Goal: Information Seeking & Learning: Learn about a topic

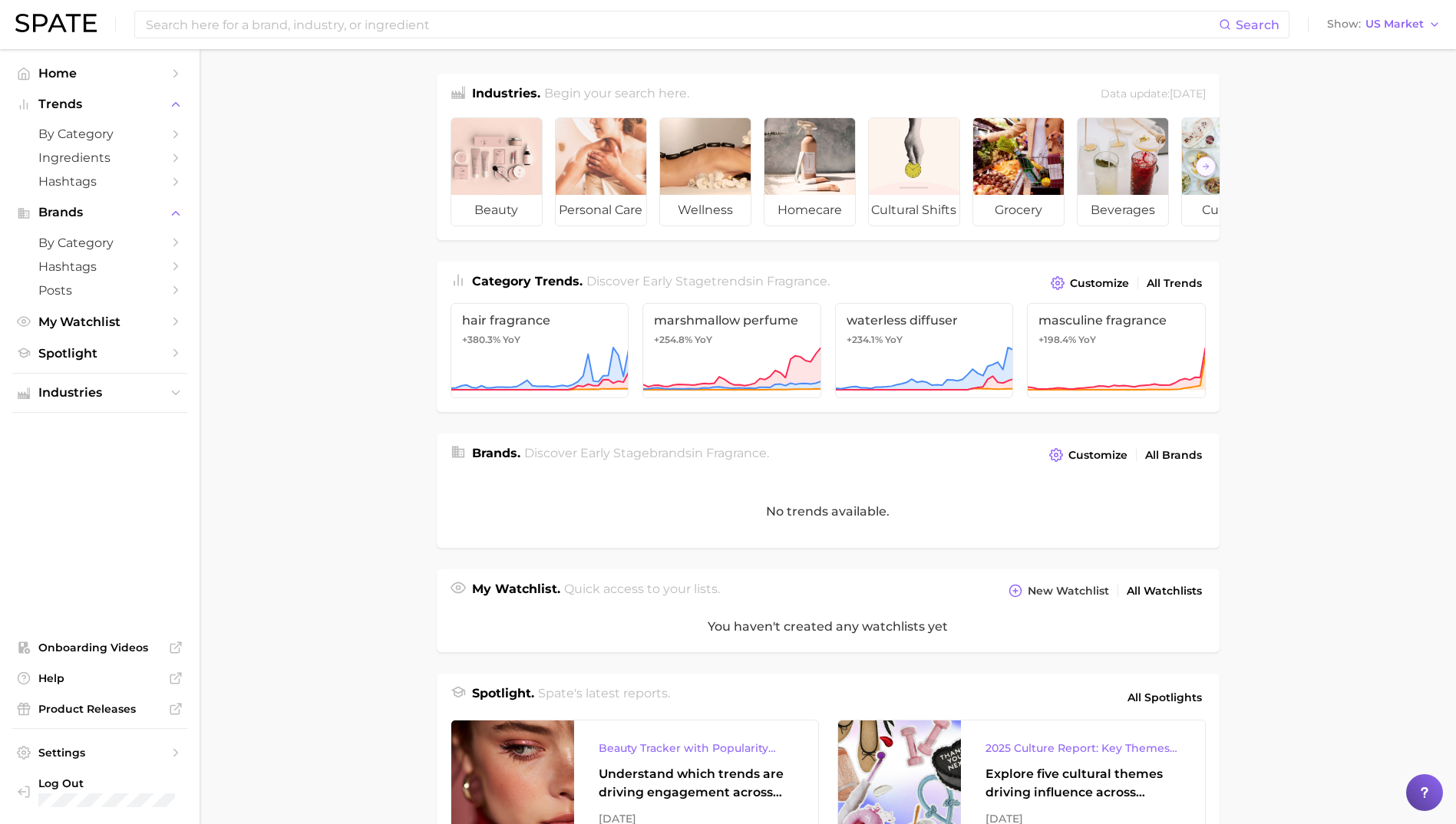
click at [314, 2] on div "Search Show US Market" at bounding box center [728, 25] width 1425 height 49
click at [322, 21] on input at bounding box center [681, 25] width 1074 height 27
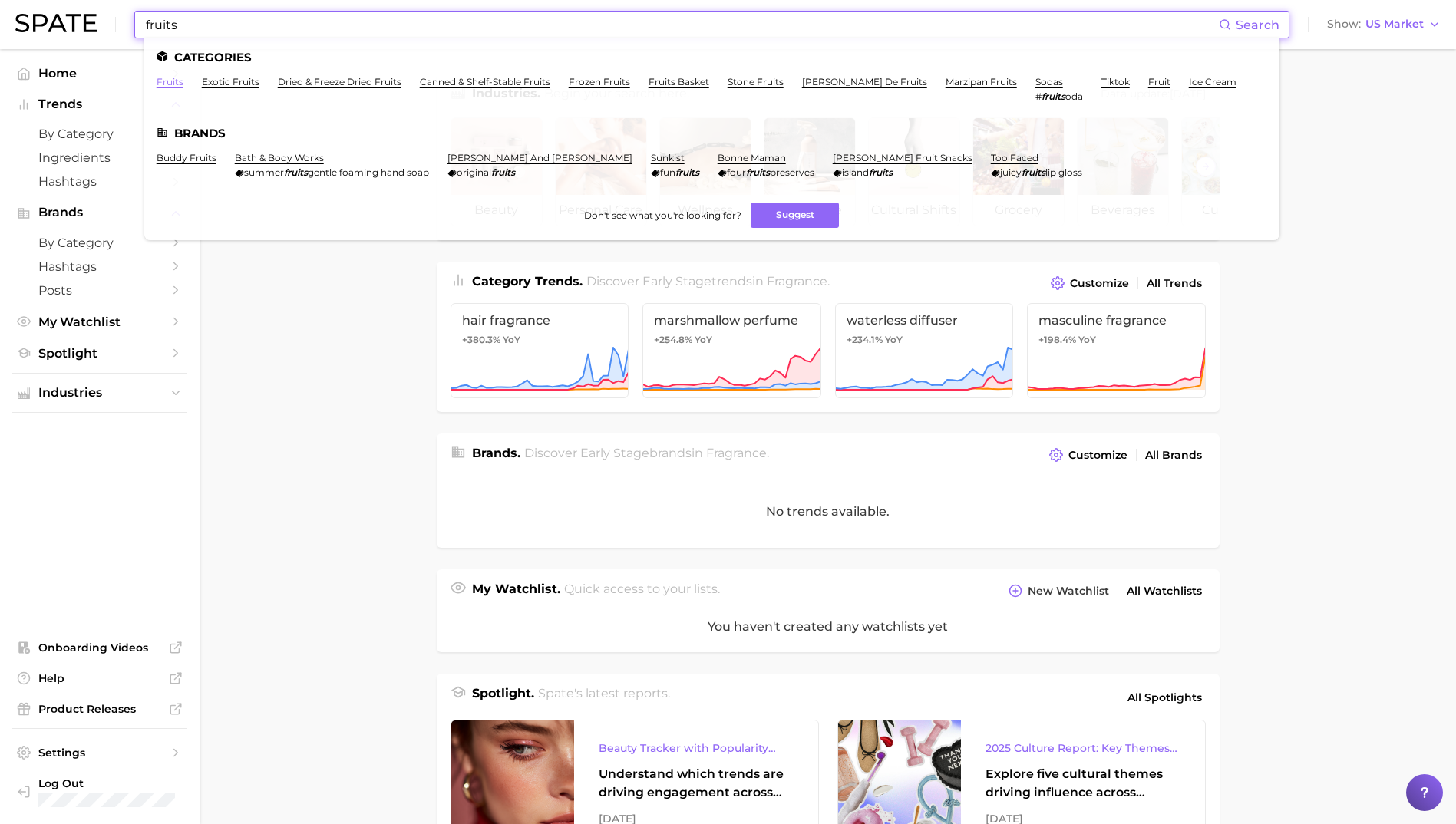
type input "fruits"
click at [177, 83] on link "fruits" at bounding box center [169, 82] width 27 height 12
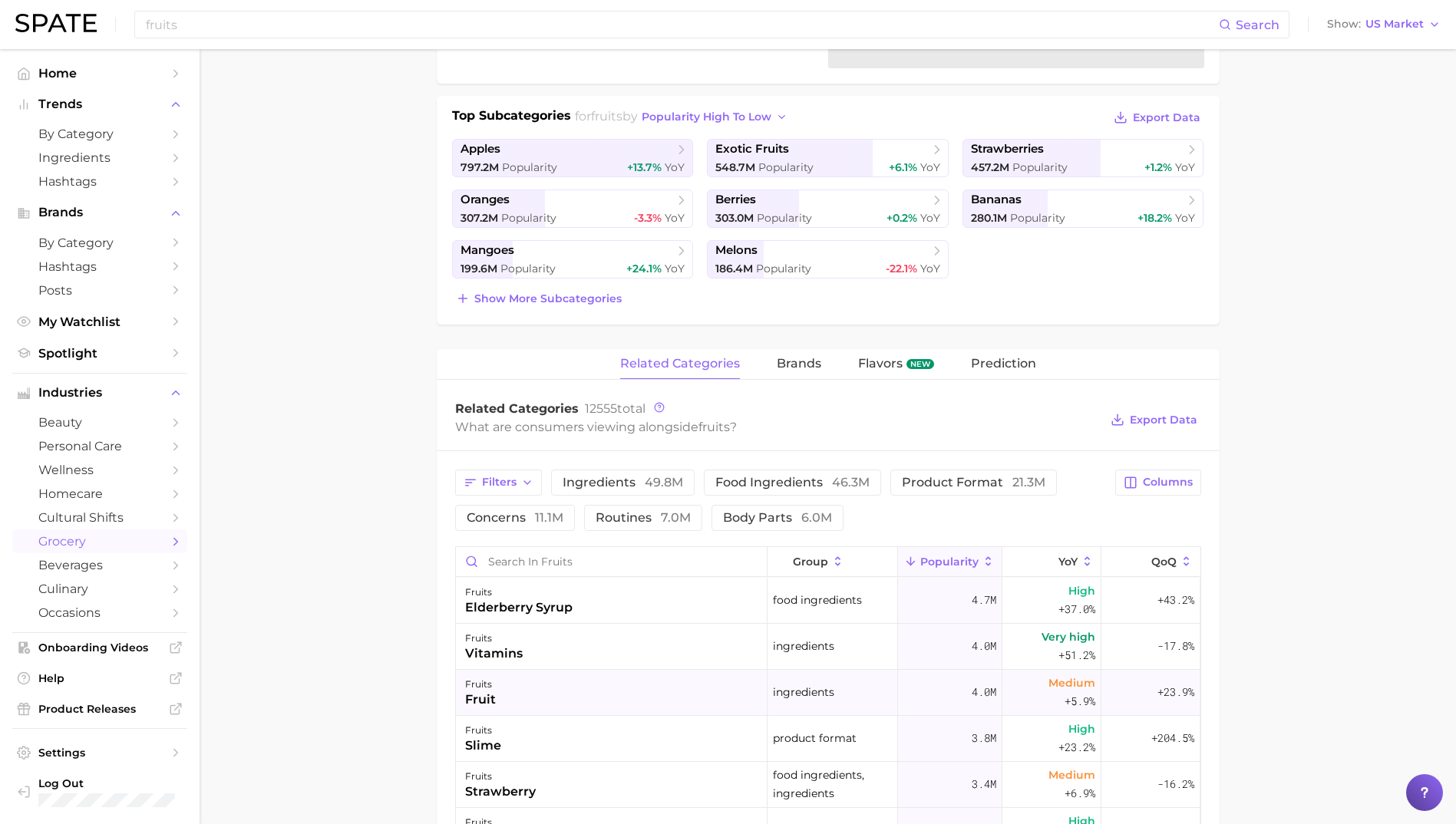
scroll to position [461, 0]
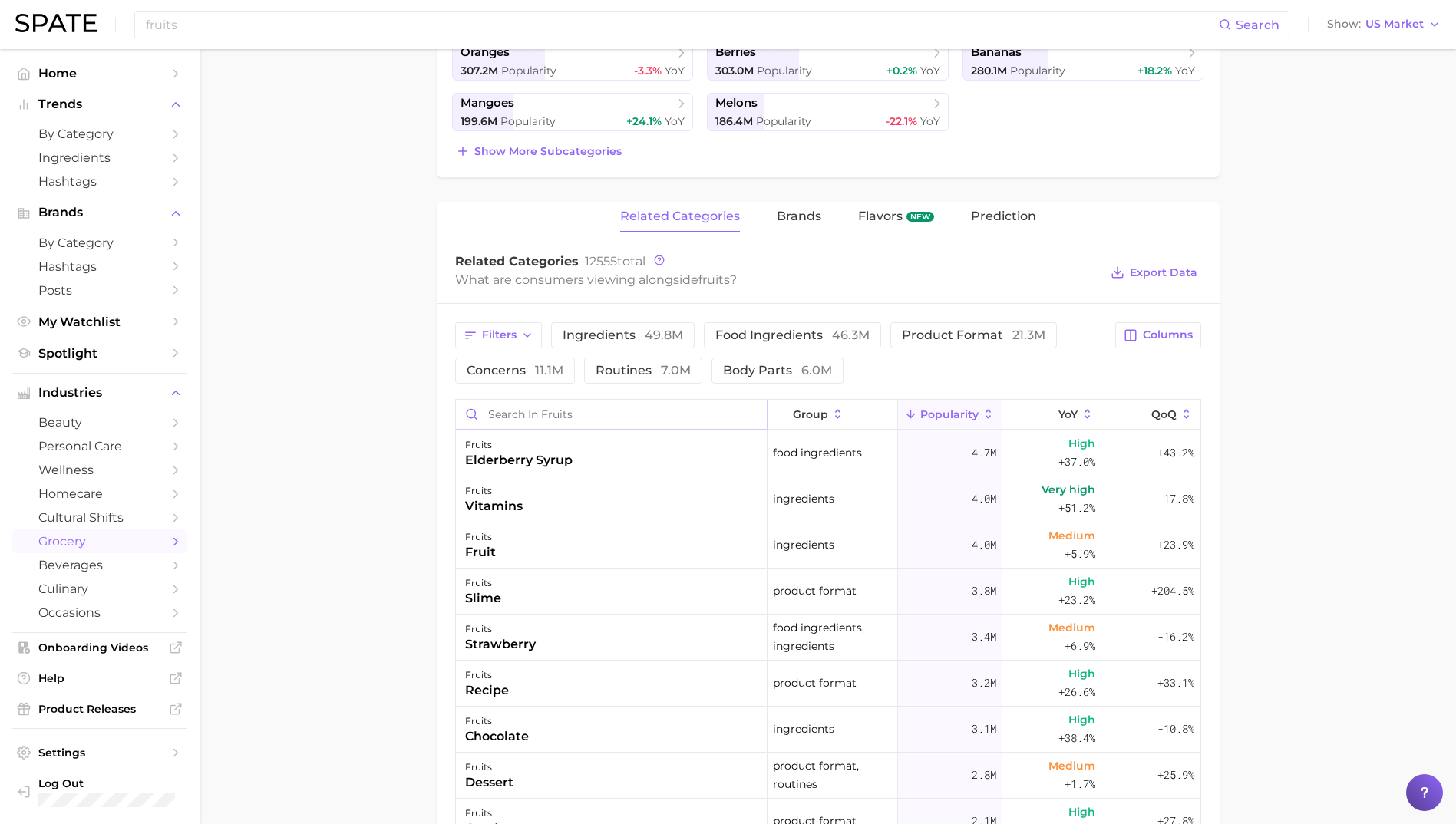
click at [553, 413] on input "Search in fruits" at bounding box center [611, 414] width 311 height 29
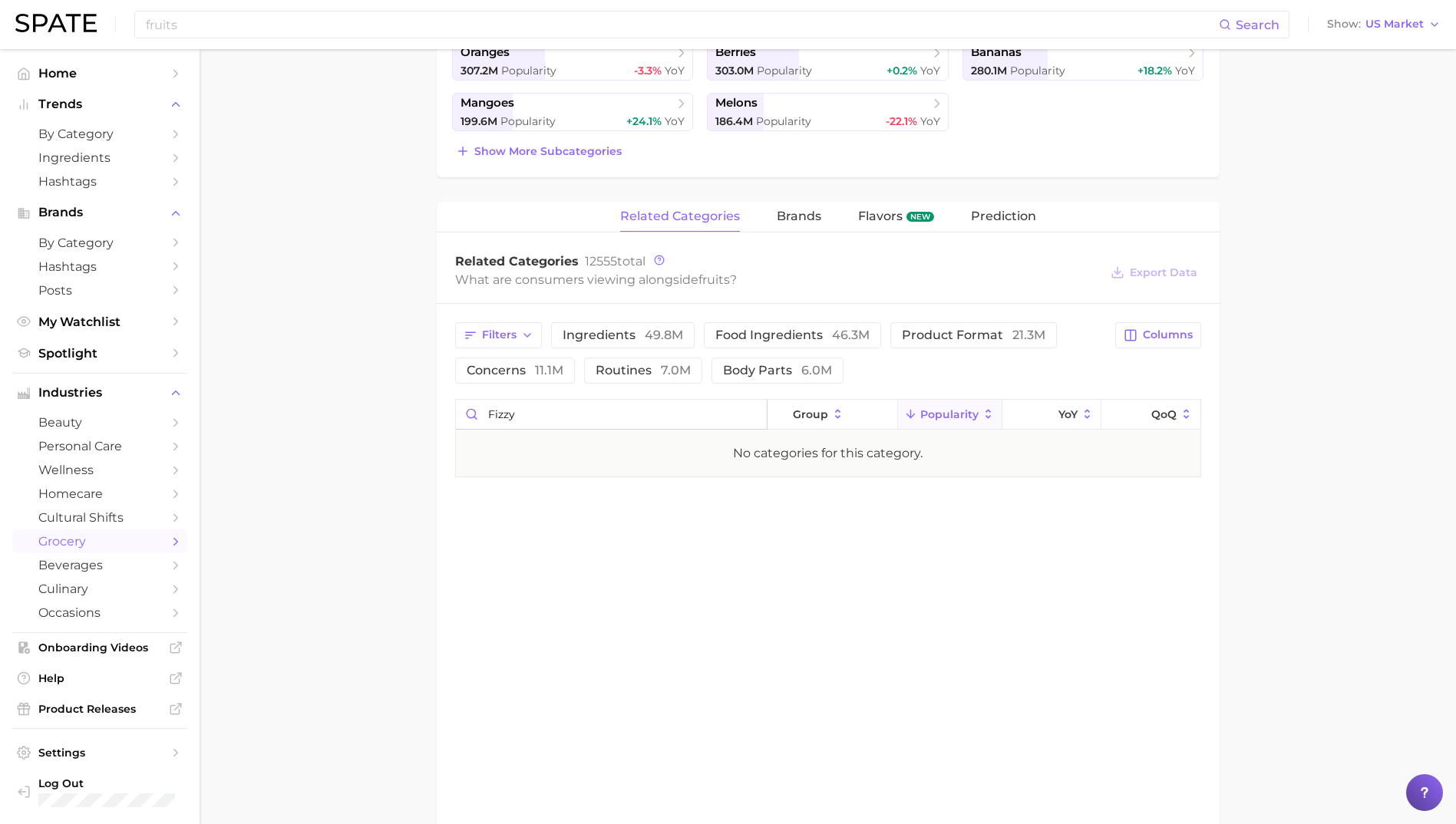
click at [553, 413] on input "fizzy" at bounding box center [611, 414] width 311 height 29
type input "f"
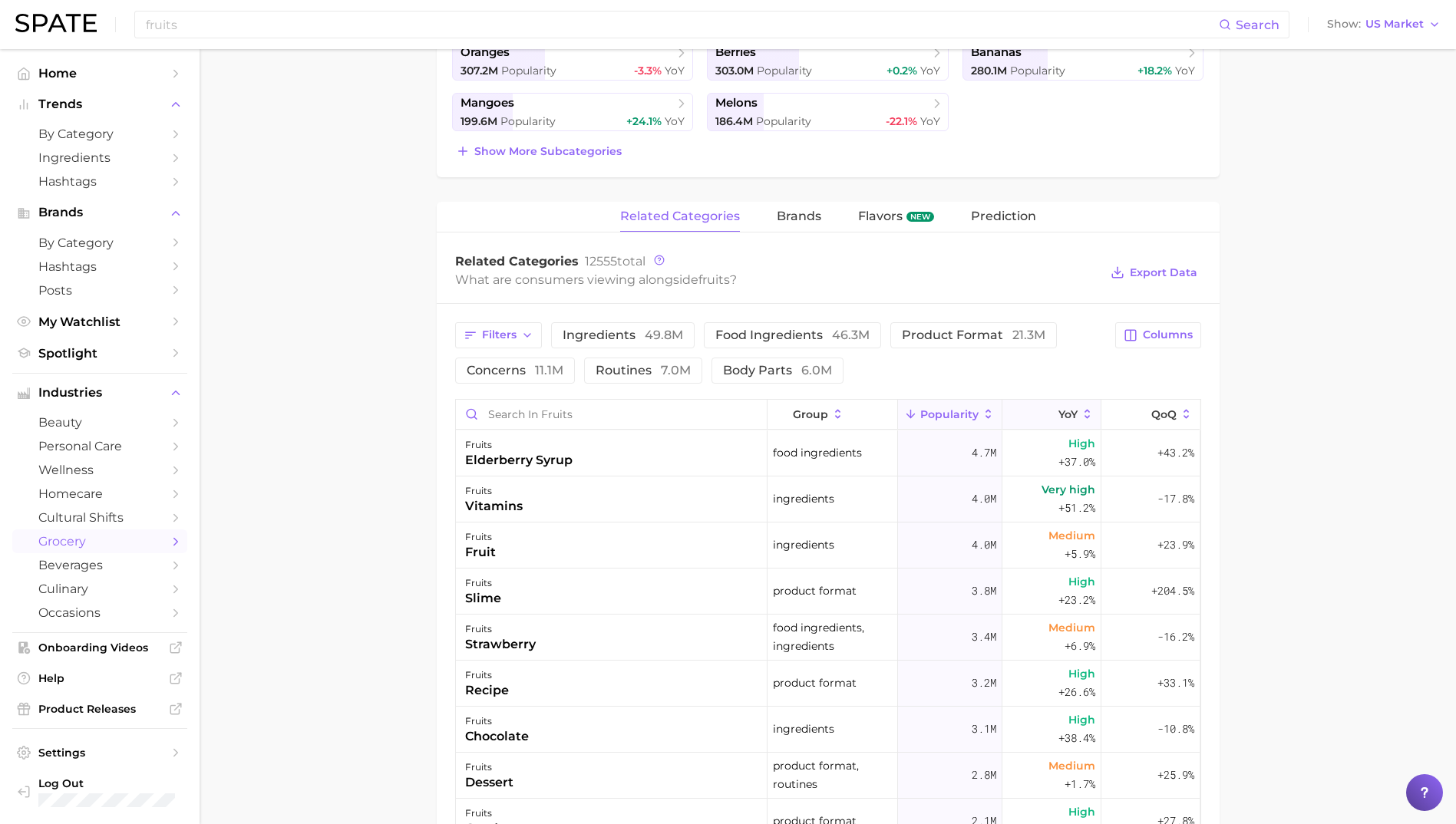
click at [1036, 422] on button "YoY" at bounding box center [1052, 414] width 99 height 29
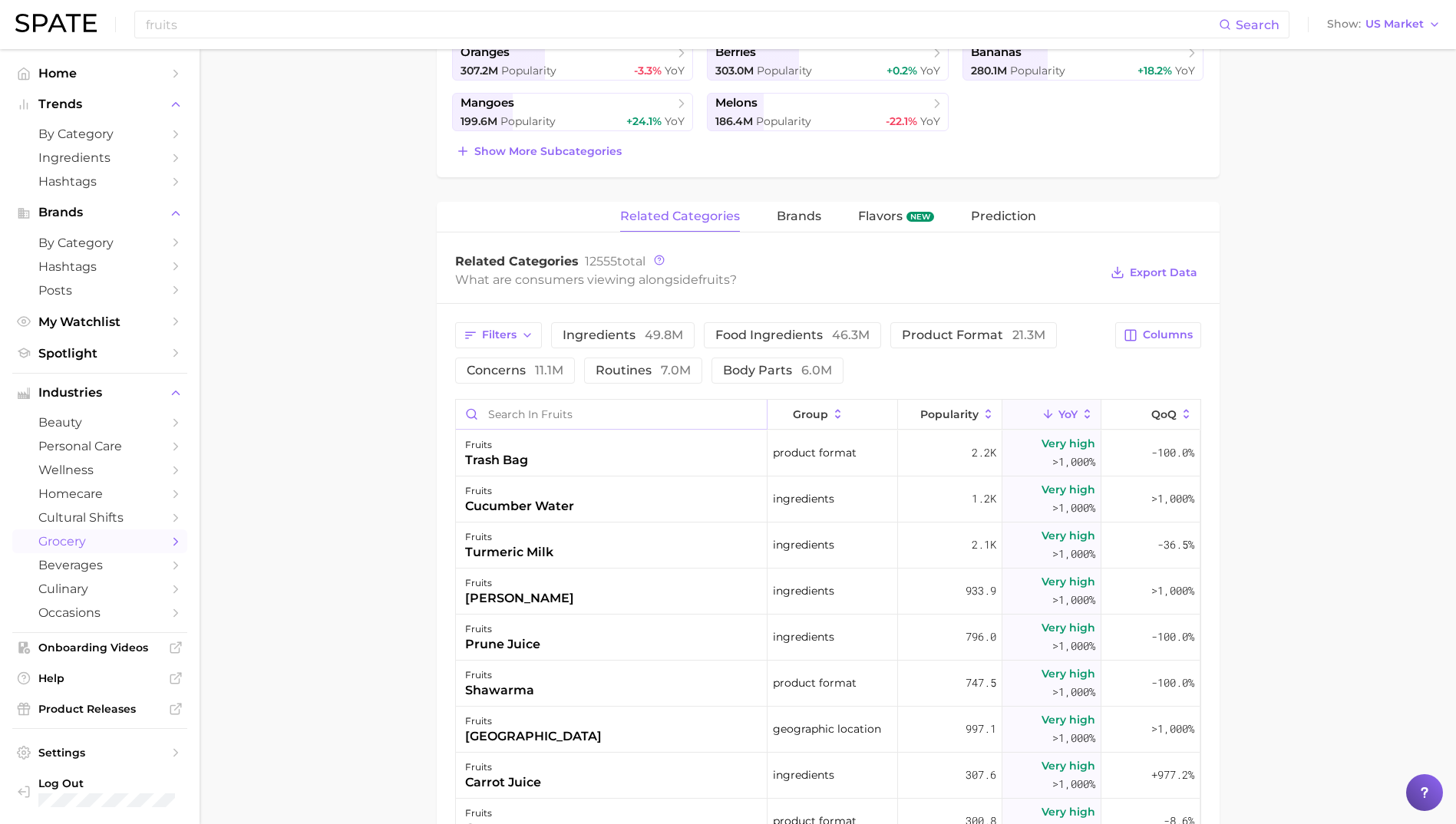
click at [516, 406] on input "Search in fruits" at bounding box center [611, 414] width 311 height 29
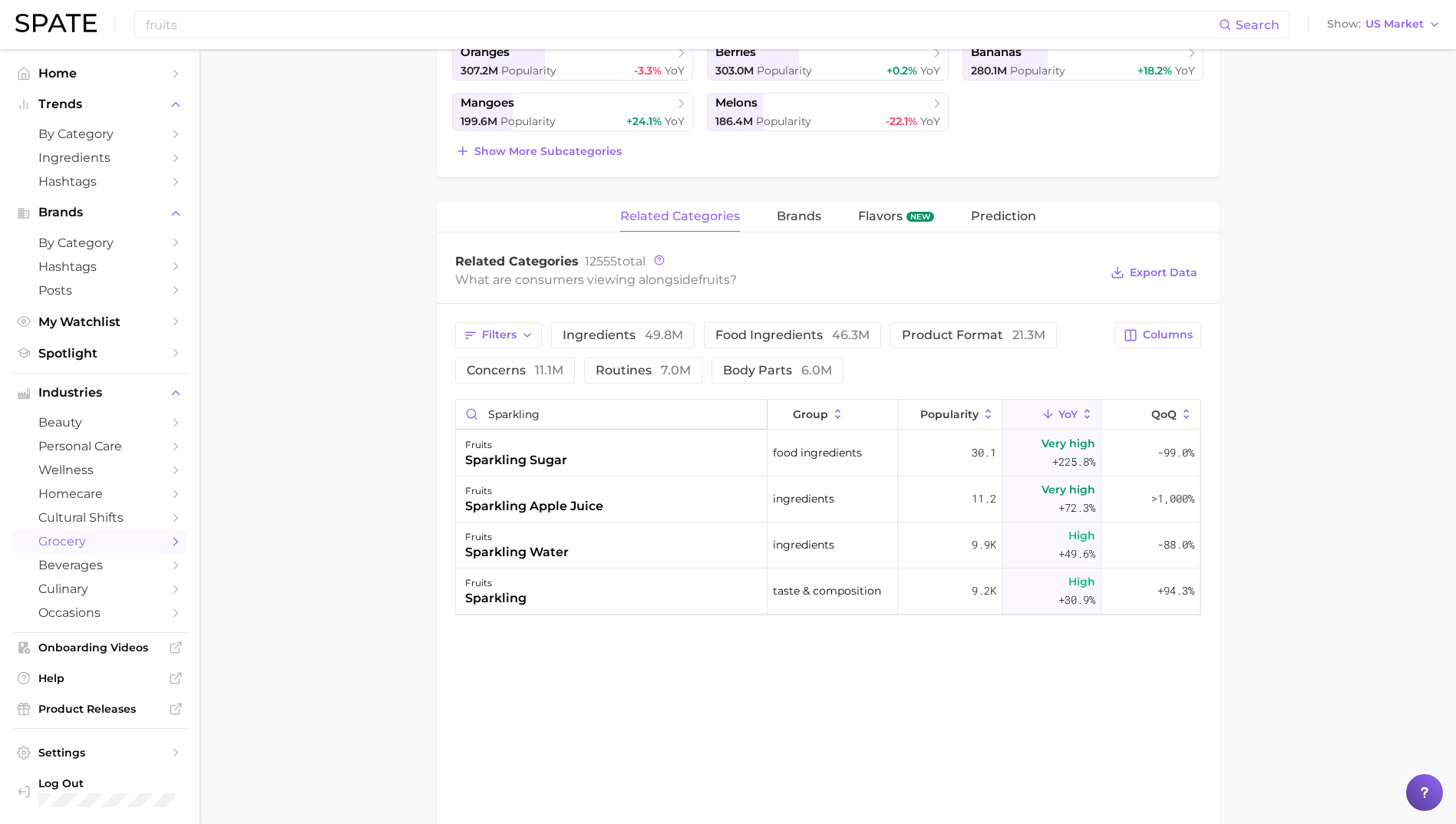
type input "sparkling"
click at [276, 14] on input "fruits" at bounding box center [681, 25] width 1074 height 27
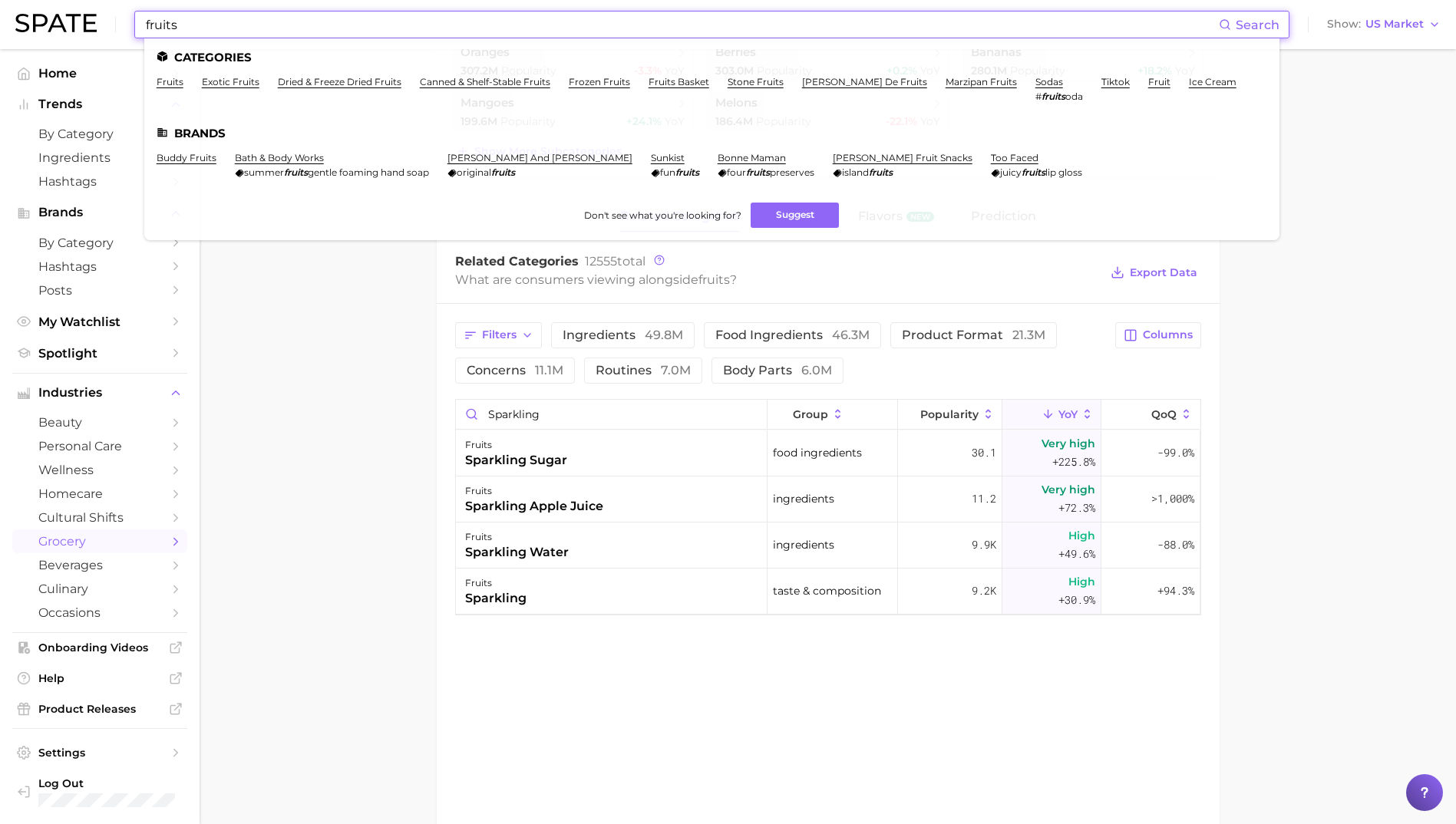
click at [276, 14] on input "fruits" at bounding box center [681, 25] width 1074 height 27
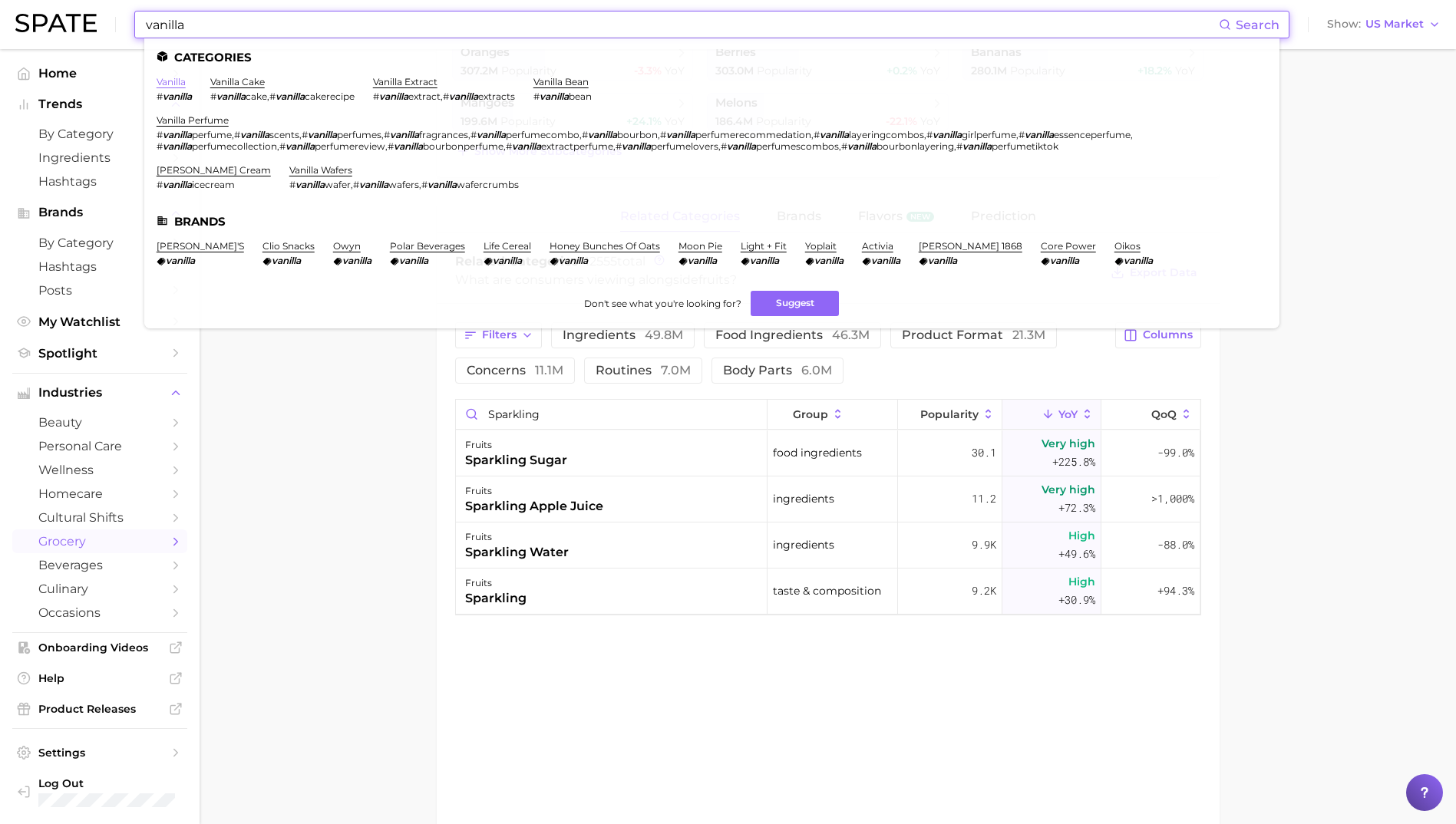
type input "vanilla"
click at [180, 83] on link "vanilla" at bounding box center [171, 82] width 29 height 12
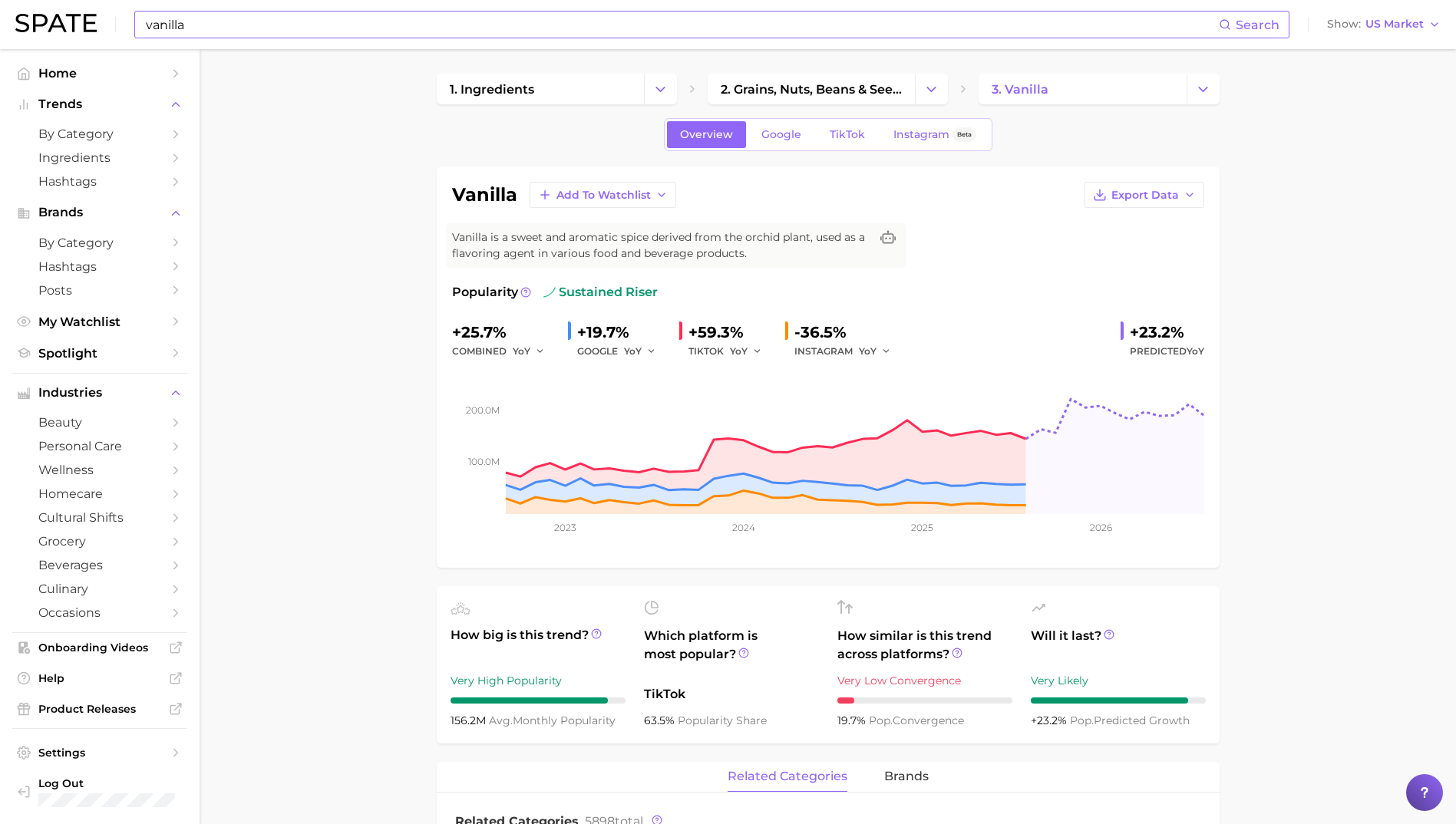
click at [161, 31] on input "vanilla" at bounding box center [681, 25] width 1074 height 27
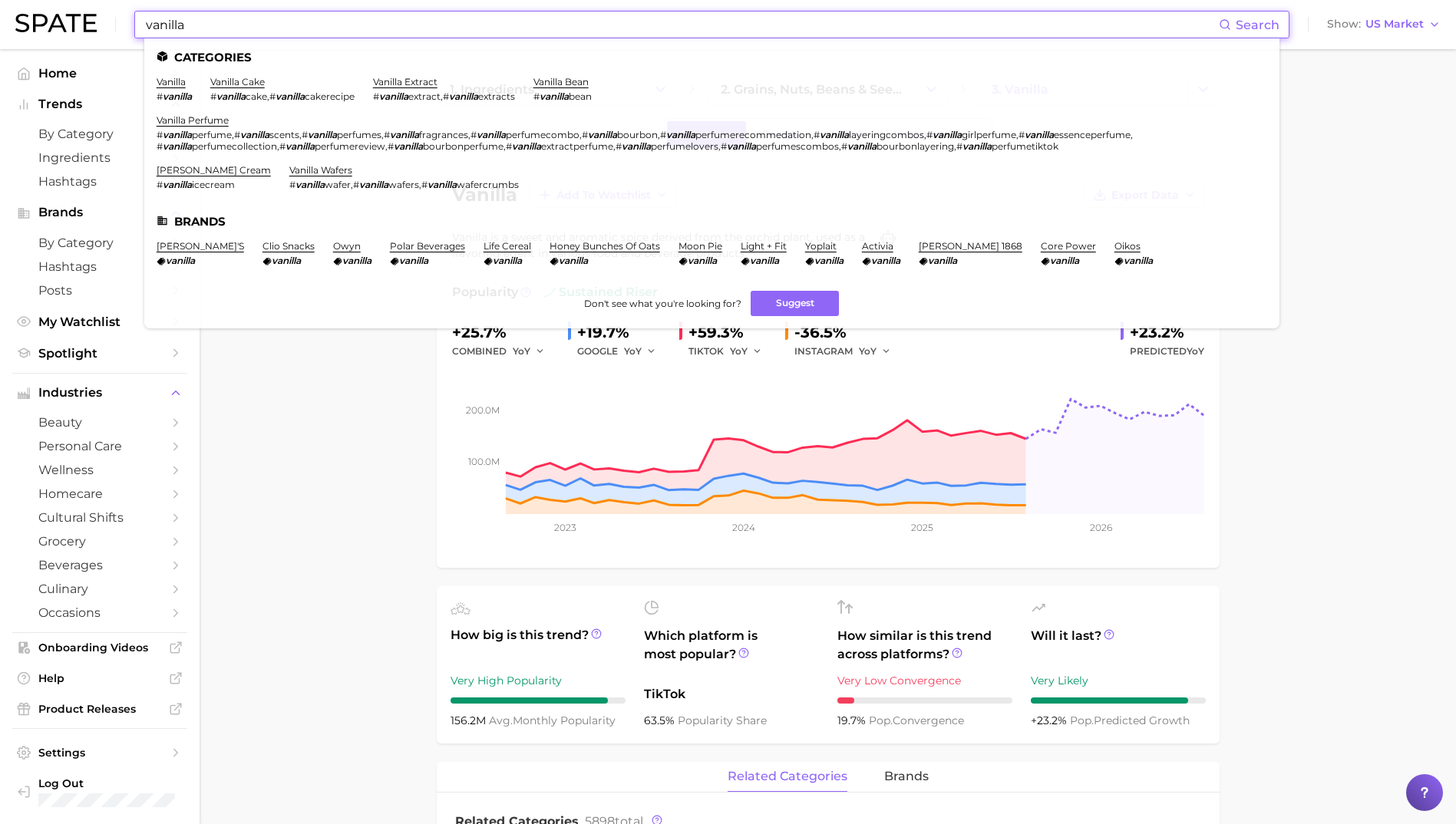
click at [161, 31] on input "vanilla" at bounding box center [681, 25] width 1074 height 27
paste input "CHAMPAGNE"
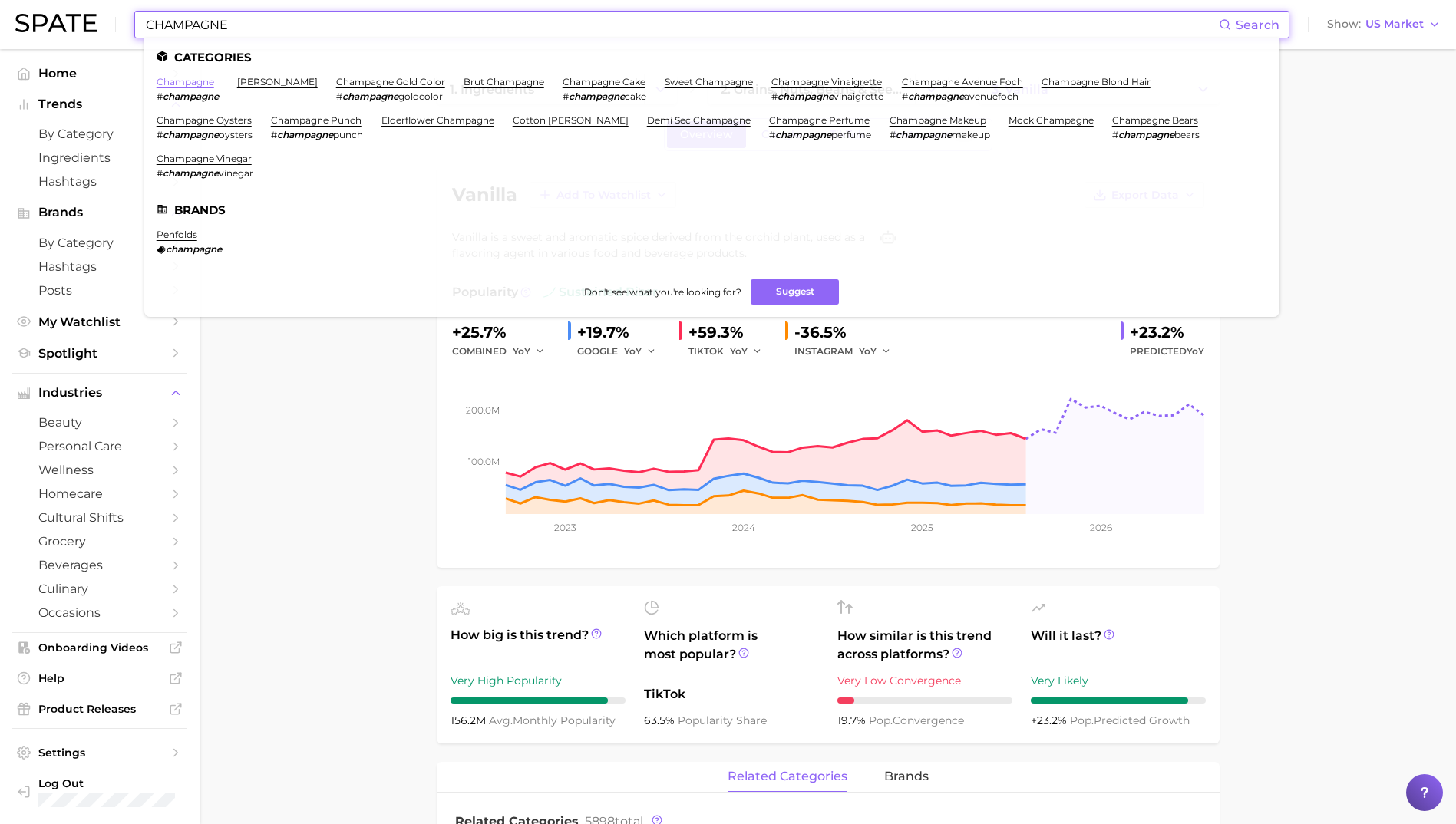
type input "CHAMPAGNE"
click at [190, 79] on link "champagne" at bounding box center [185, 82] width 58 height 12
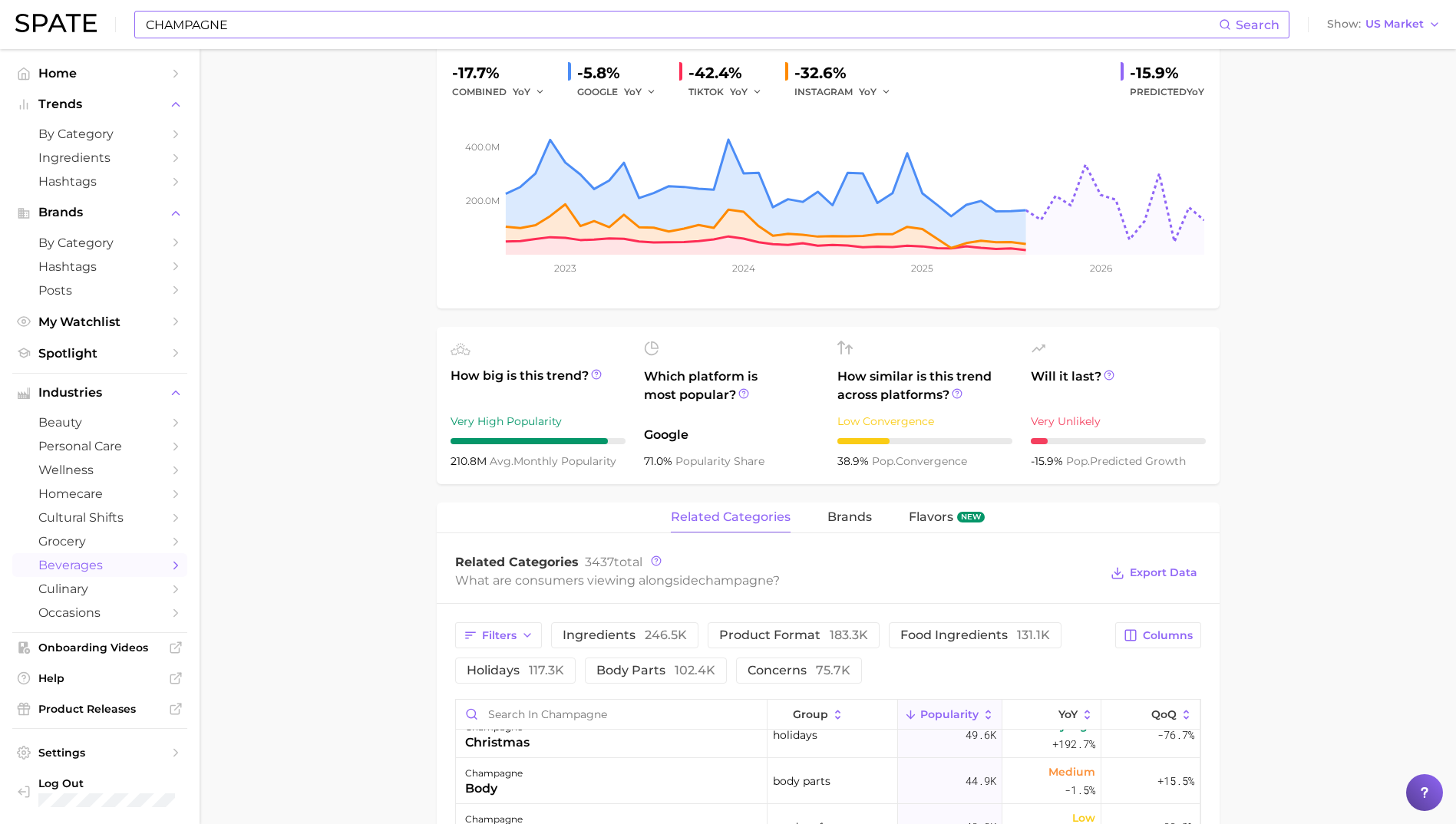
scroll to position [230, 0]
drag, startPoint x: 1073, startPoint y: 693, endPoint x: 777, endPoint y: 693, distance: 296.0
click at [1080, 708] on icon at bounding box center [1087, 715] width 14 height 14
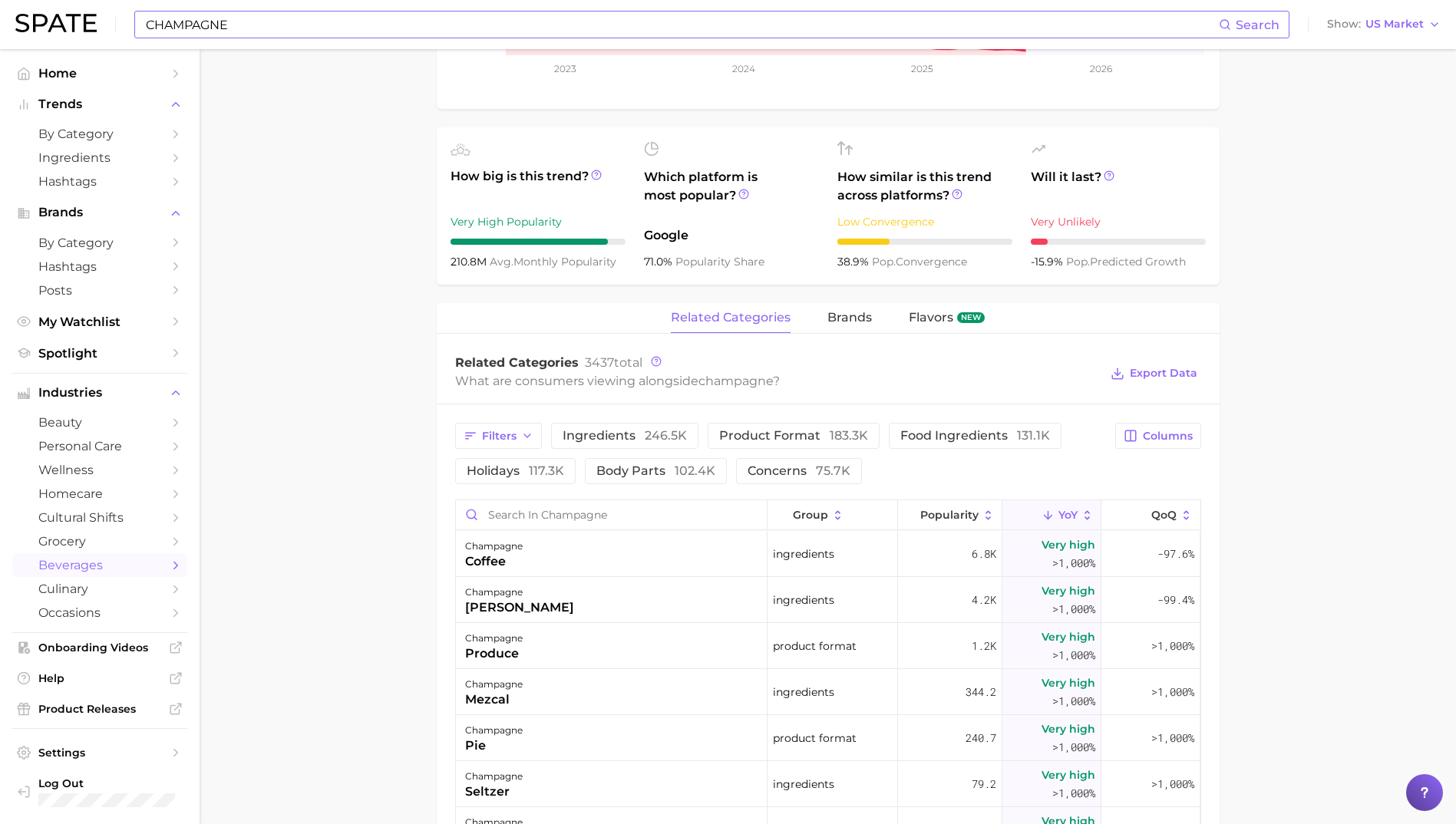
scroll to position [461, 0]
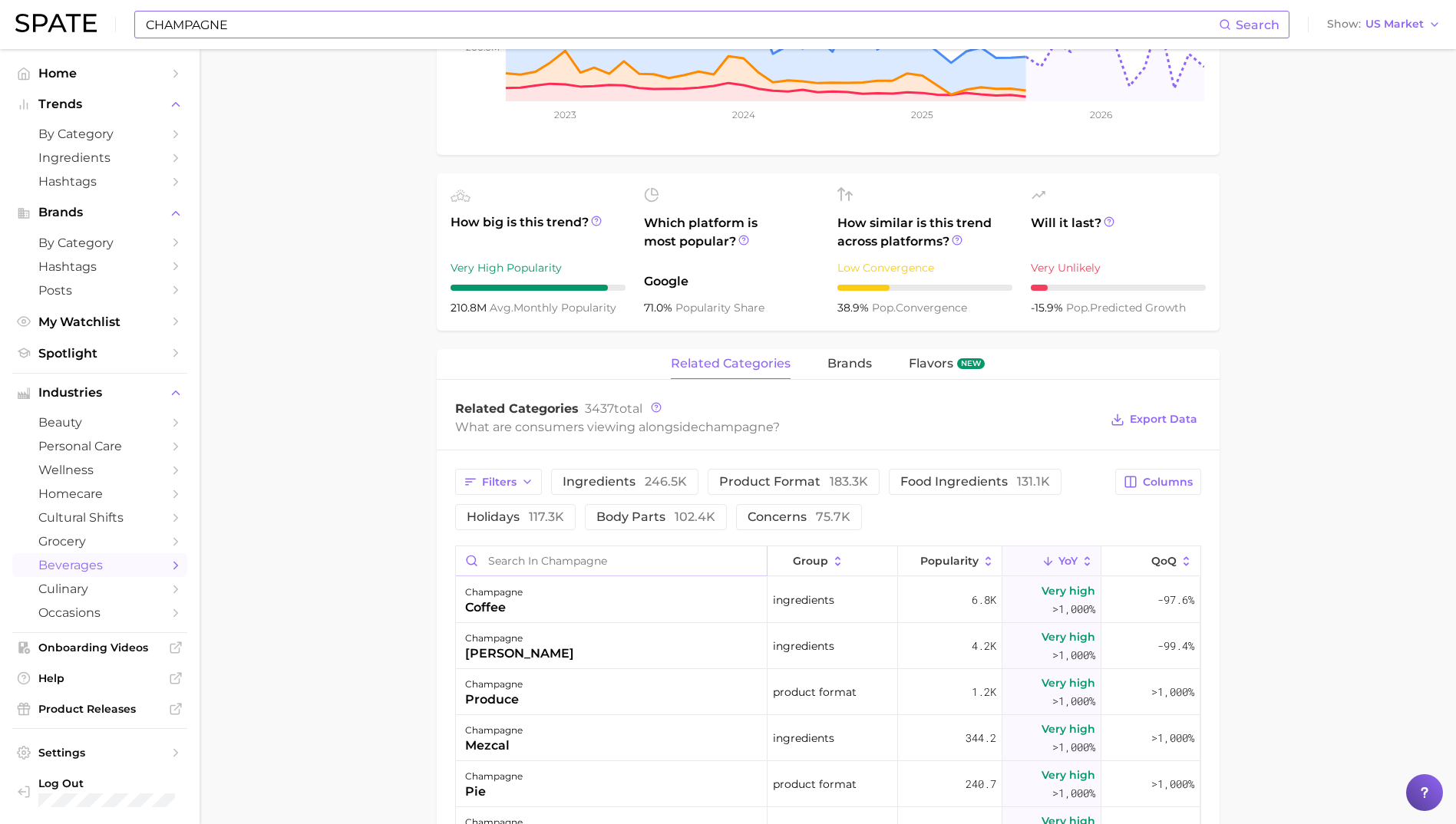
click at [536, 546] on input "Search in champagne" at bounding box center [611, 561] width 311 height 29
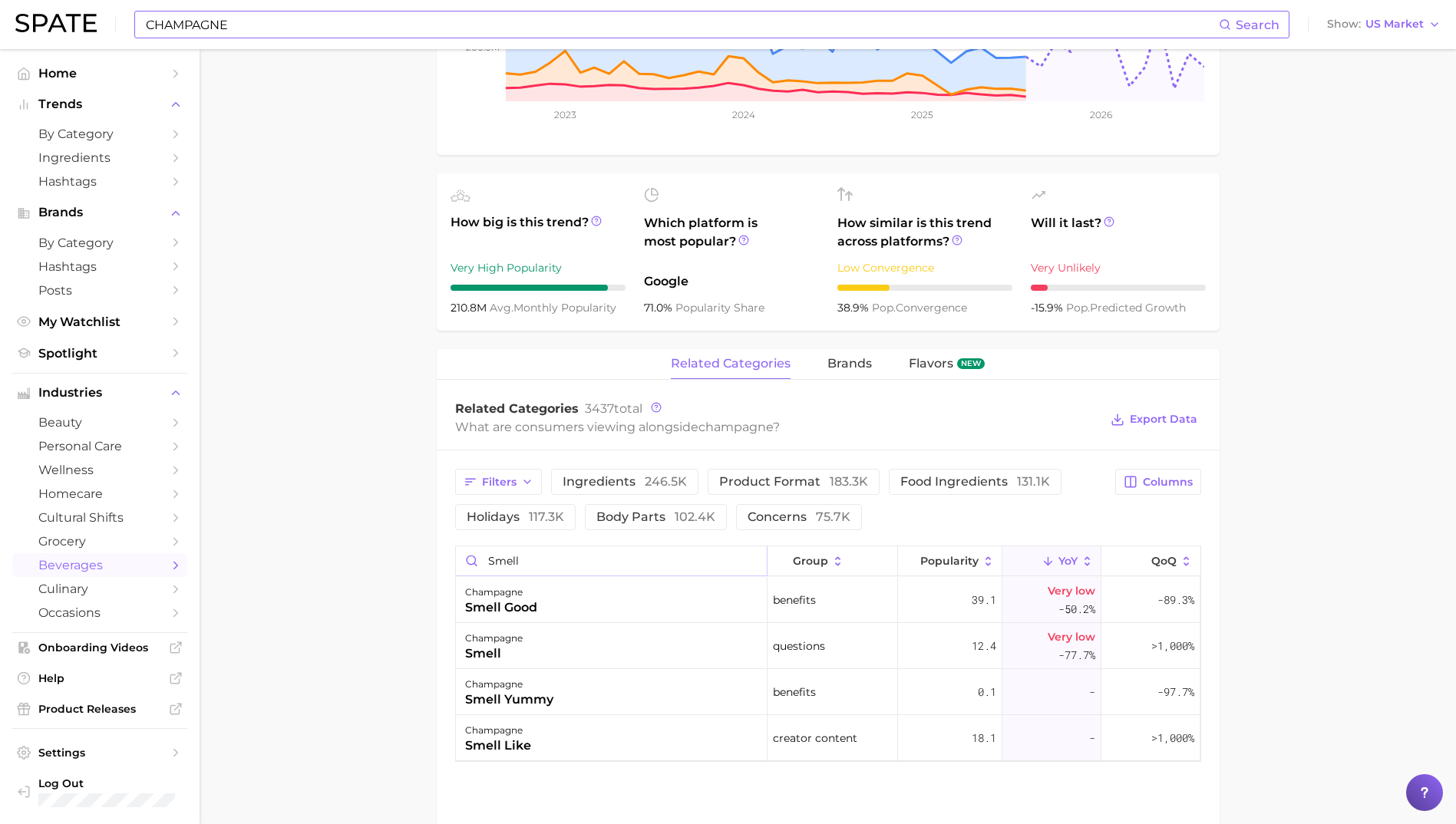
click at [549, 546] on input "smell" at bounding box center [611, 561] width 311 height 29
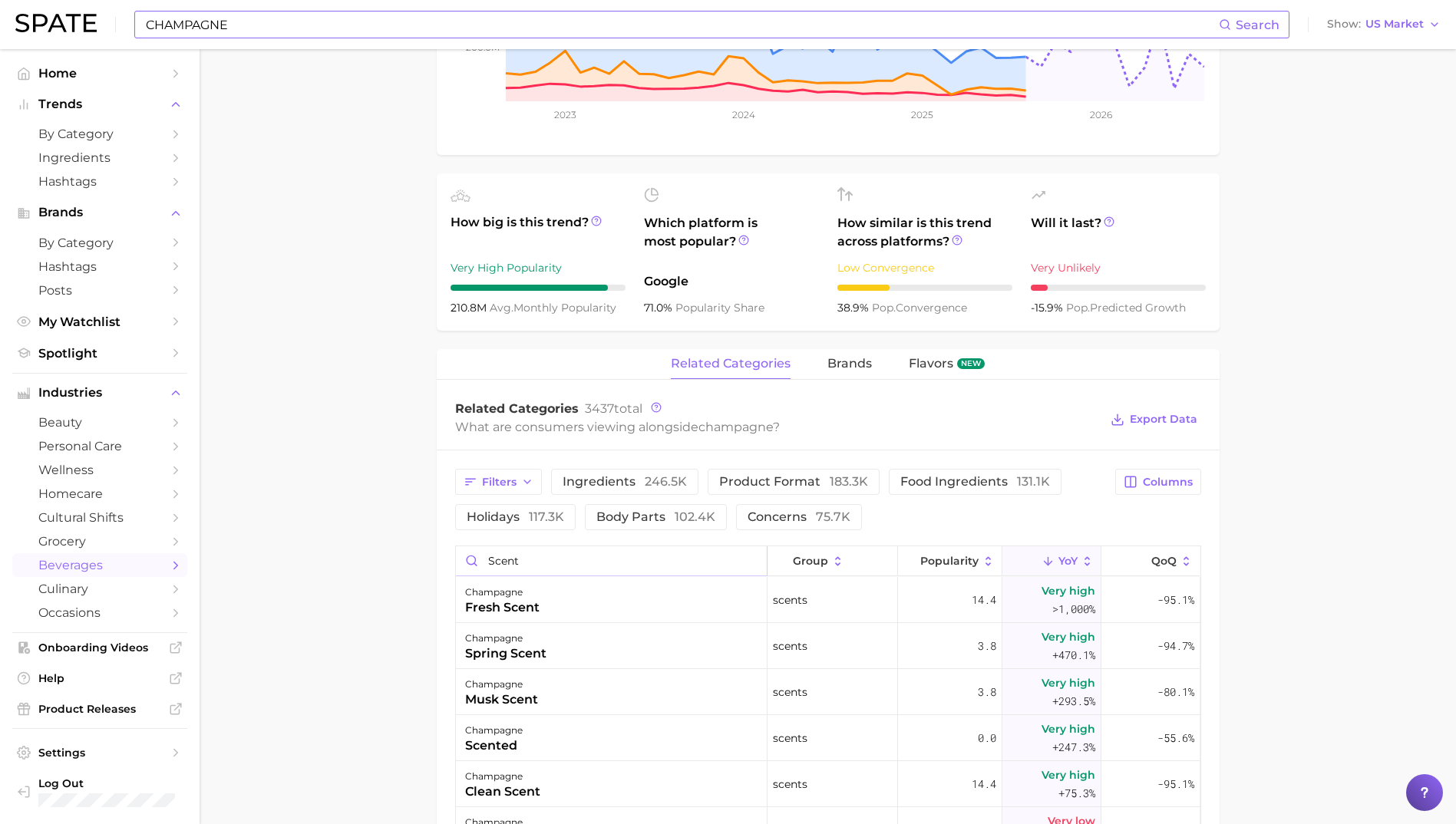
type input "scent"
click at [214, 16] on input "CHAMPAGNE" at bounding box center [681, 25] width 1074 height 27
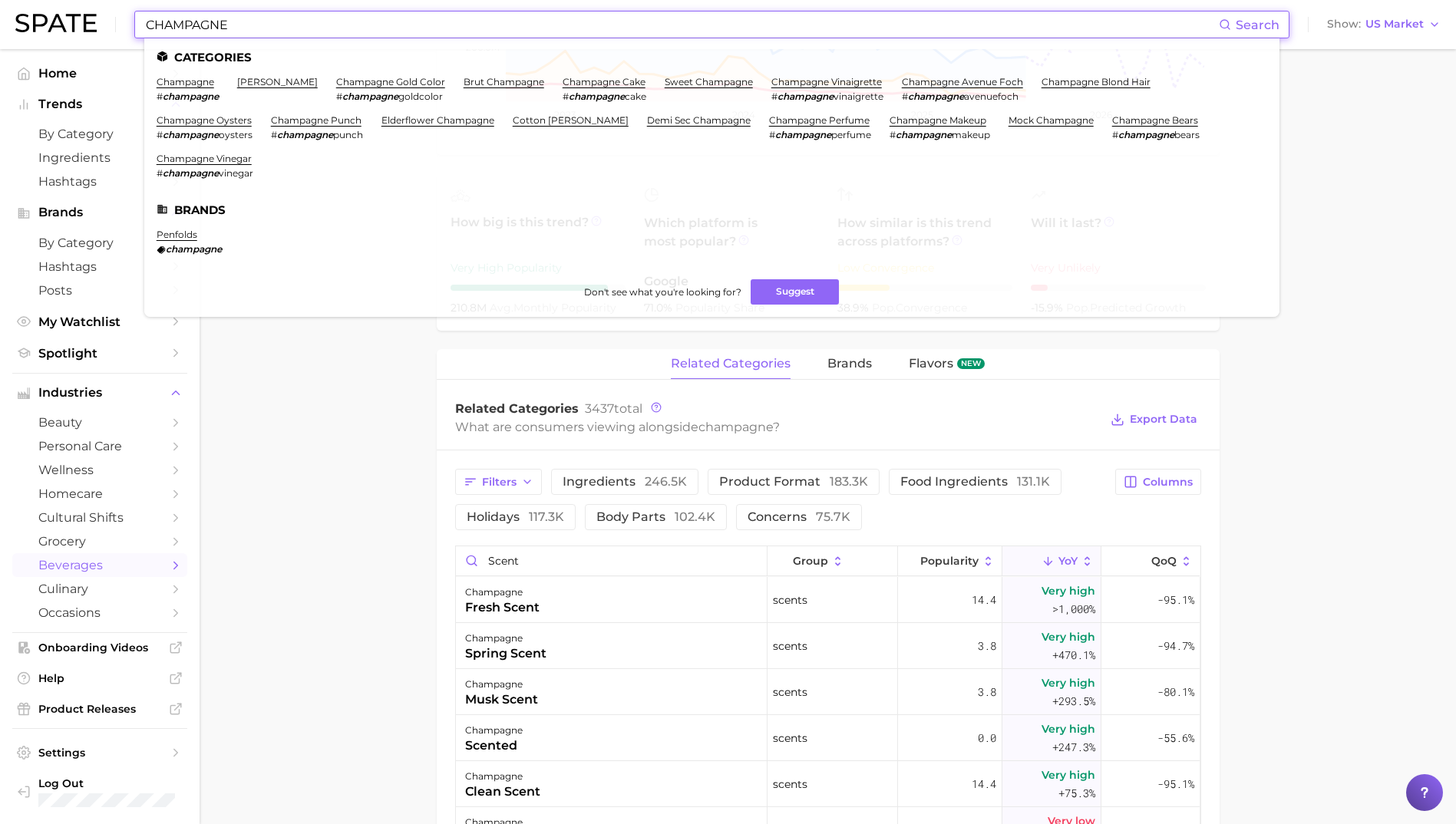
click at [214, 16] on input "CHAMPAGNE" at bounding box center [681, 25] width 1074 height 27
paste input "ARAMEL"
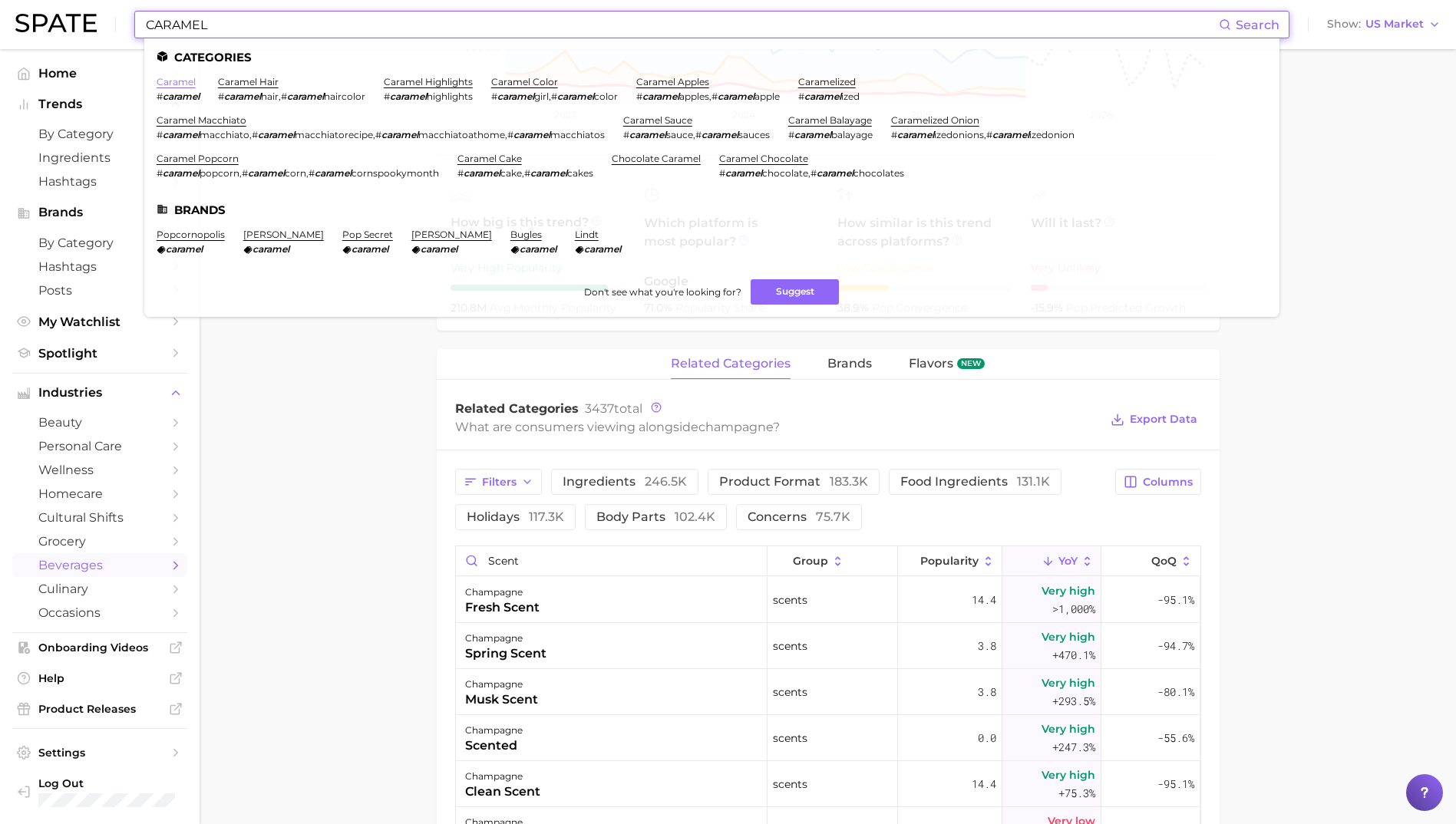
type input "CARAMEL"
click at [177, 81] on link "caramel" at bounding box center [176, 82] width 39 height 12
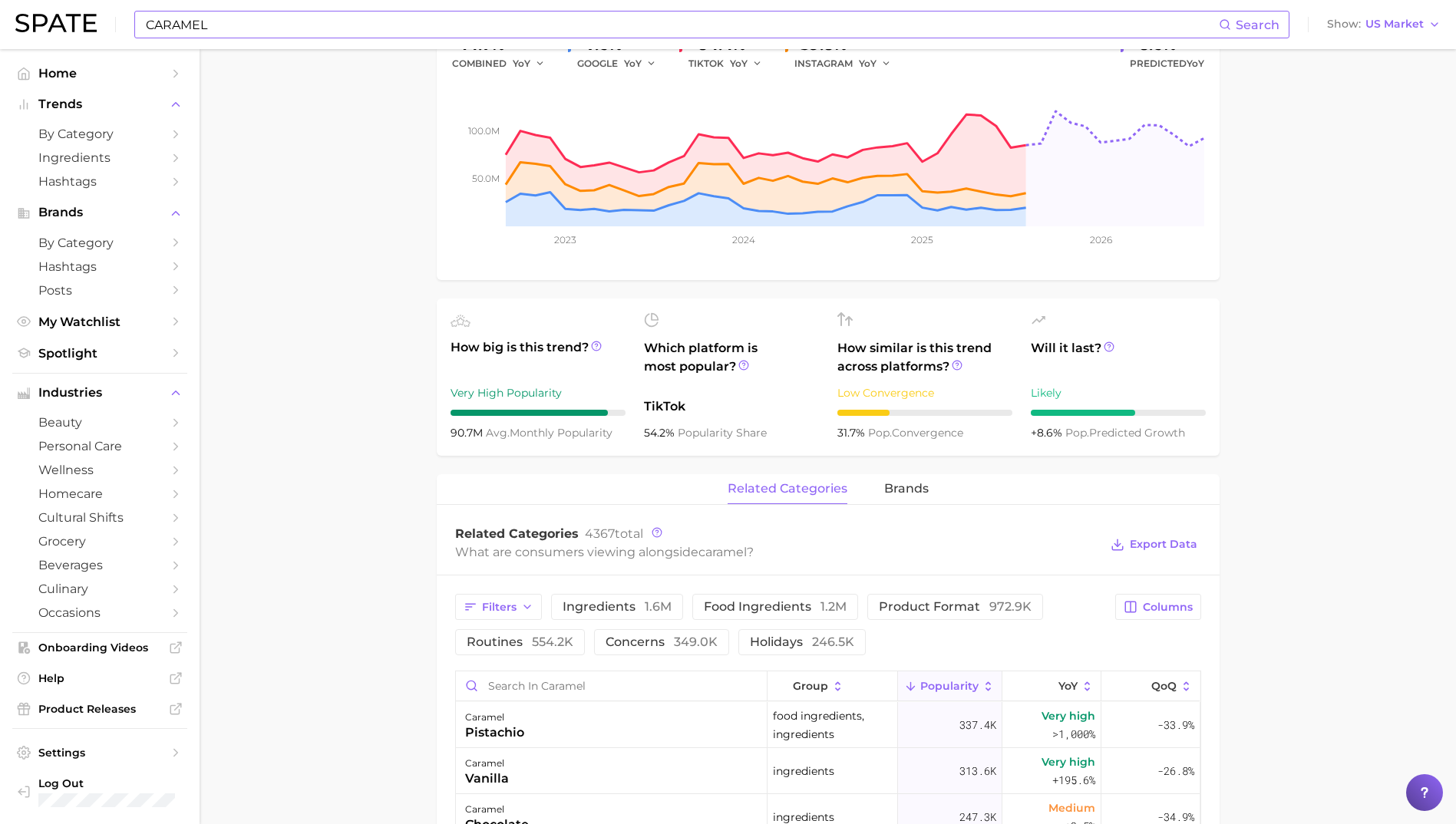
scroll to position [461, 0]
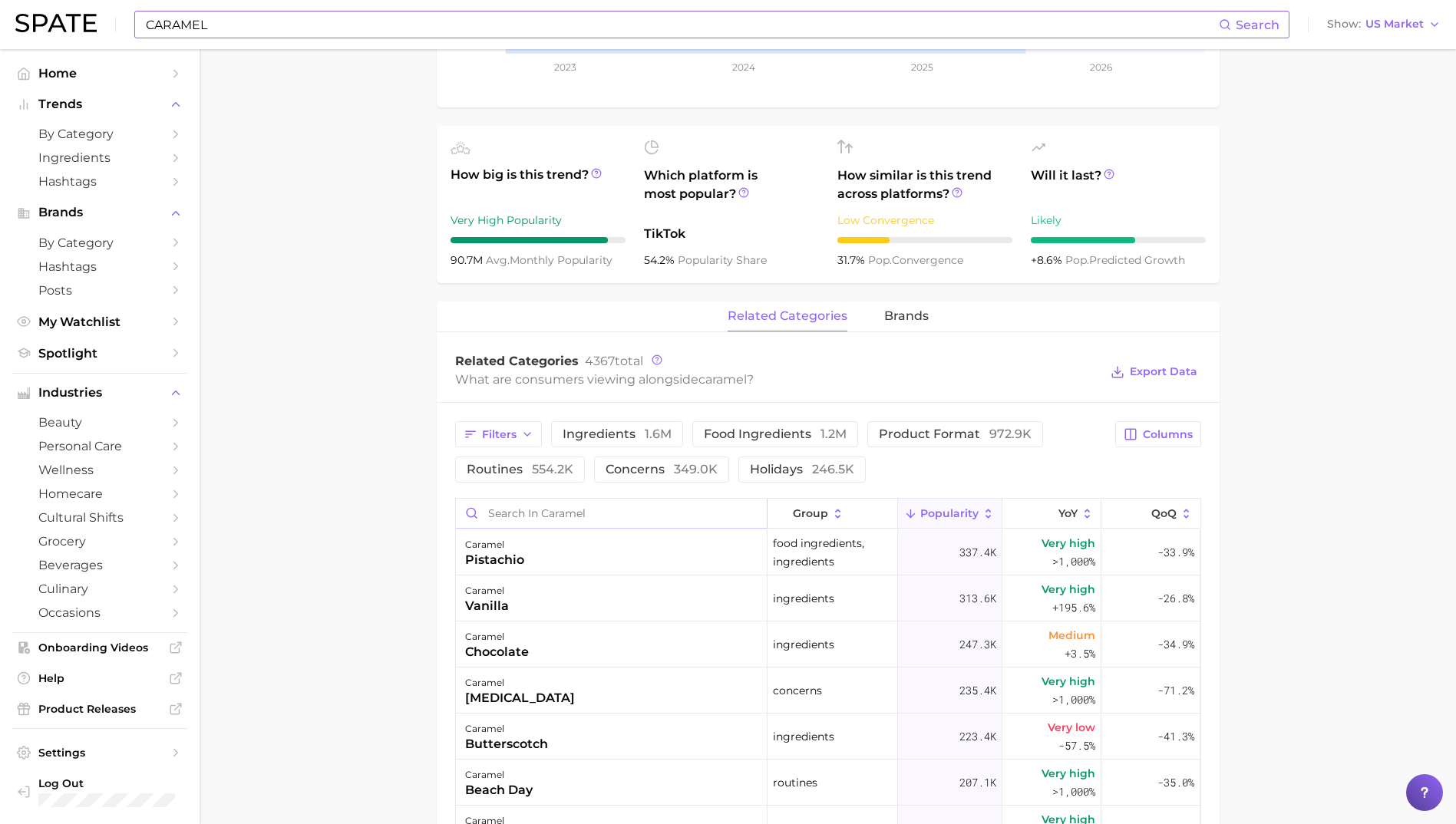
click at [513, 515] on input "Search in caramel" at bounding box center [611, 514] width 311 height 29
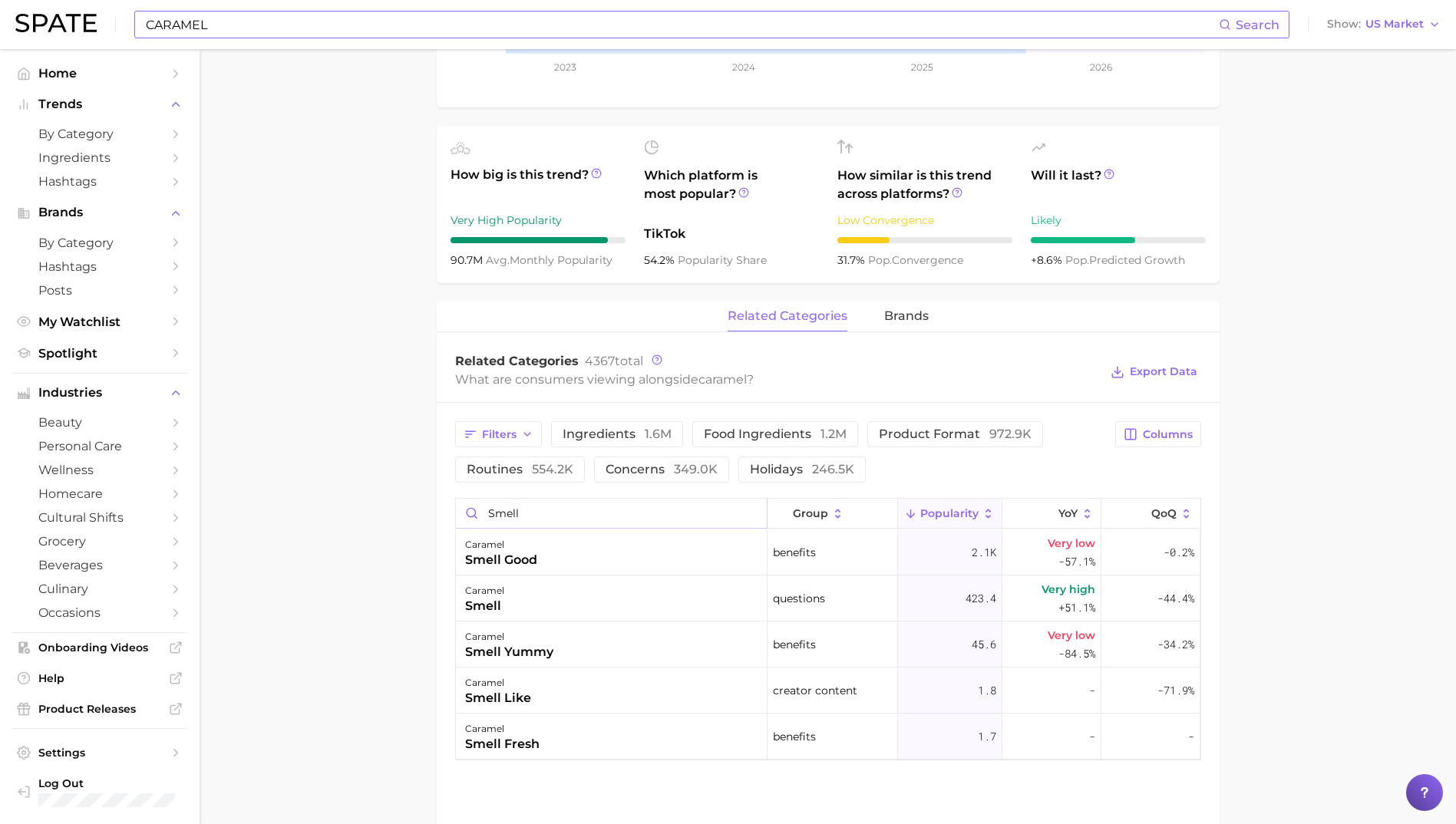
click at [510, 515] on input "smell" at bounding box center [611, 514] width 311 height 29
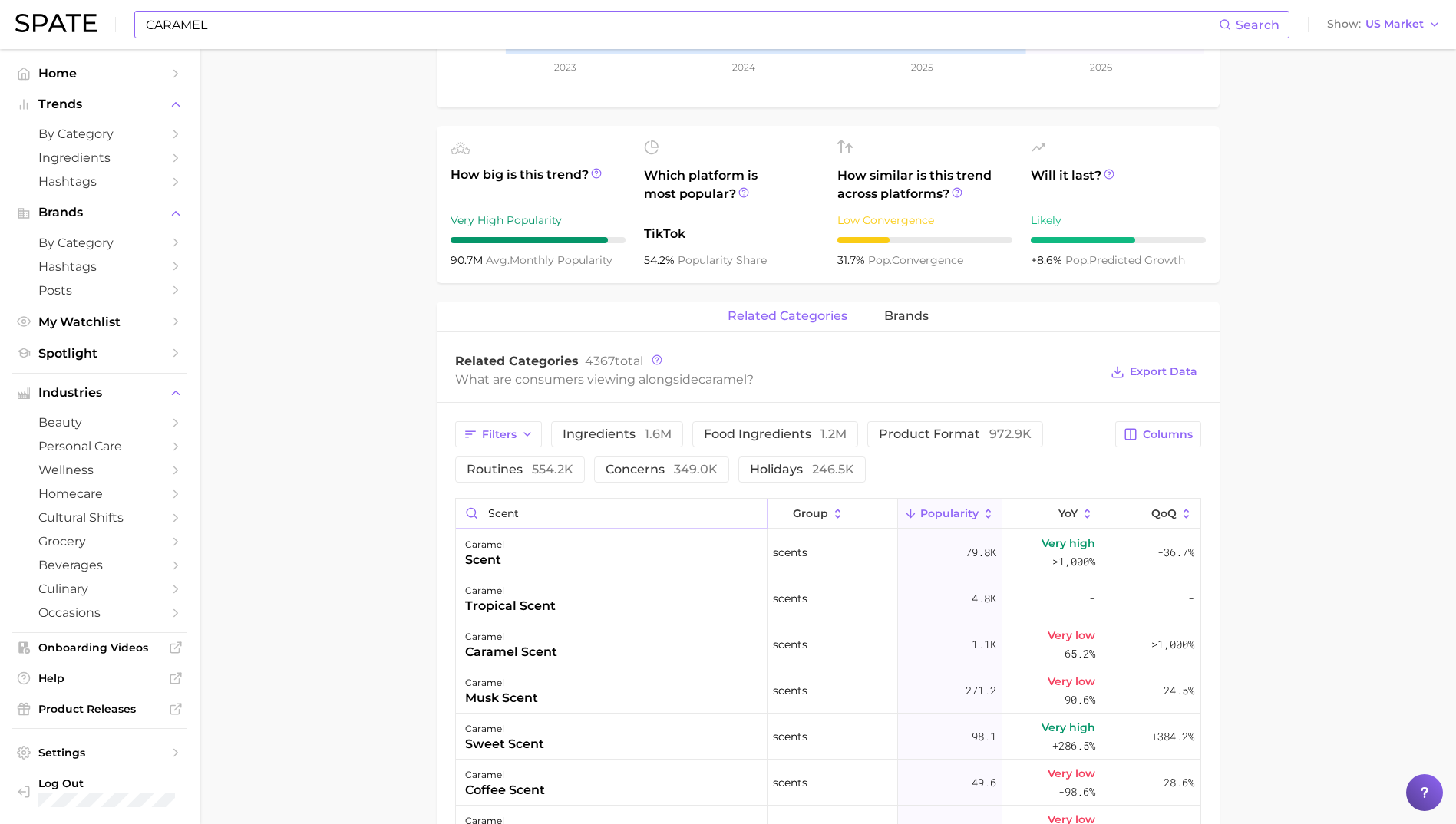
type input "scent"
click at [217, 31] on input "CARAMEL" at bounding box center [681, 25] width 1074 height 27
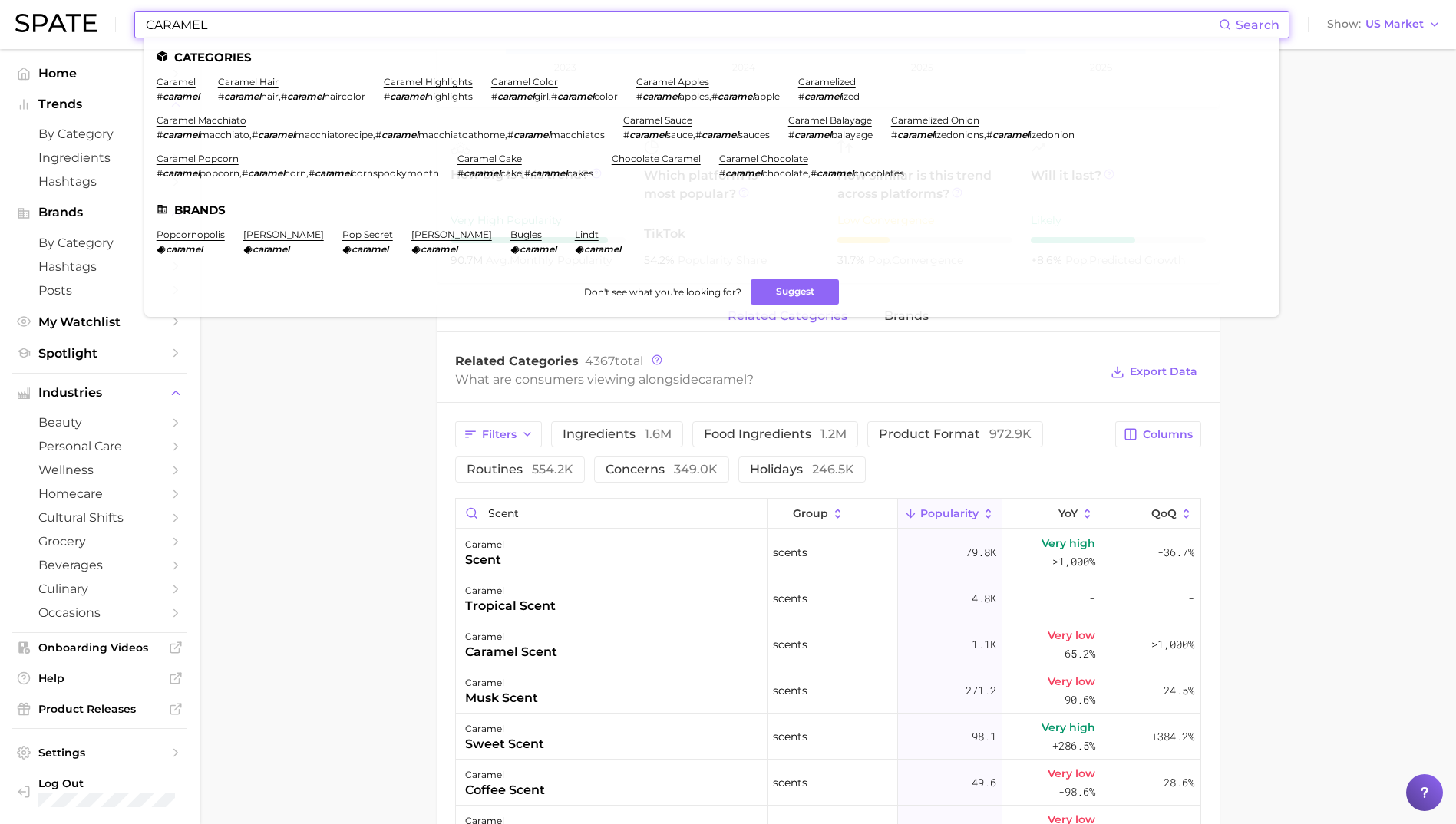
click at [217, 30] on input "CARAMEL" at bounding box center [681, 25] width 1074 height 27
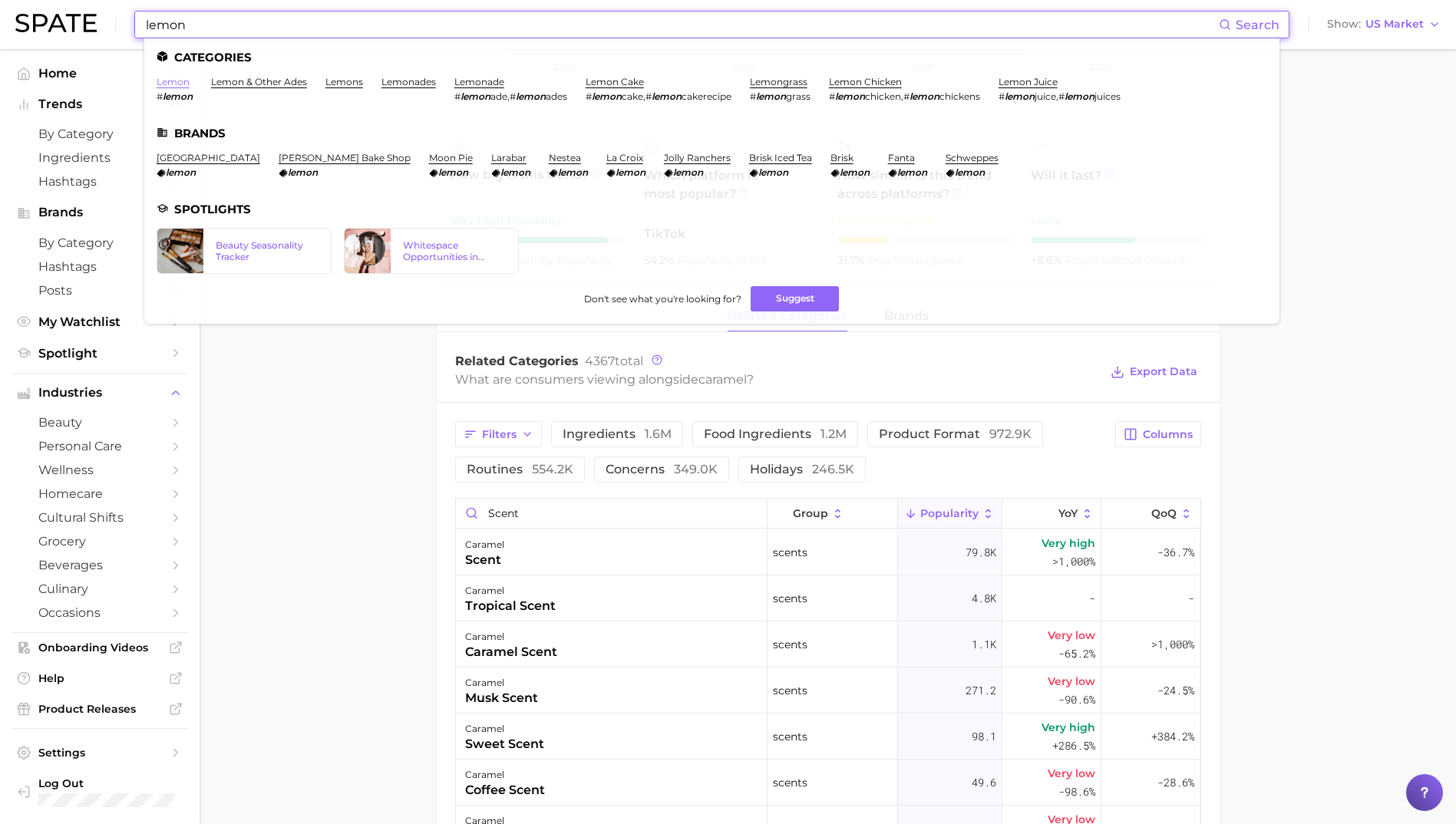
type input "lemon"
click at [175, 84] on link "lemon" at bounding box center [173, 82] width 33 height 12
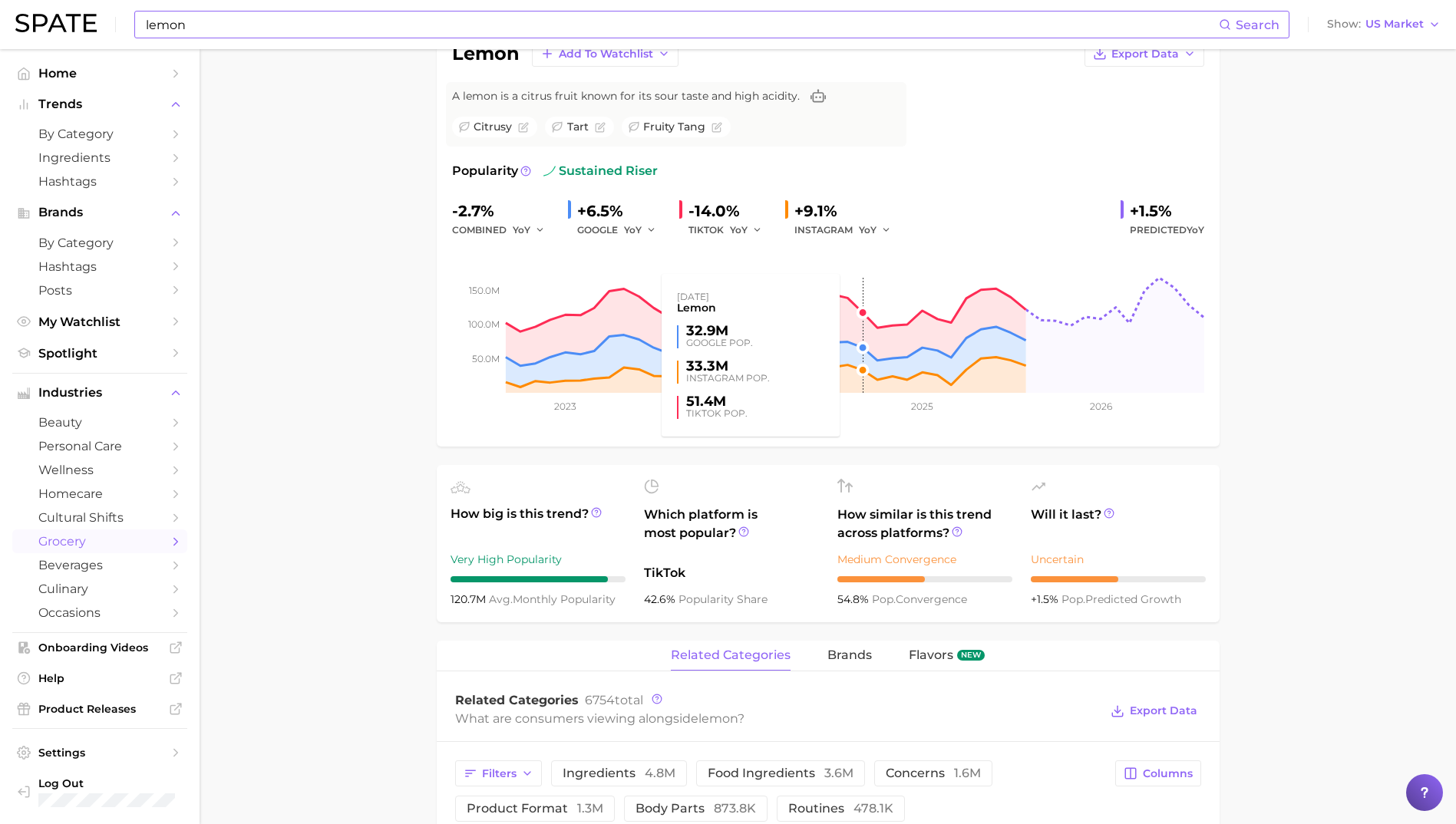
scroll to position [537, 0]
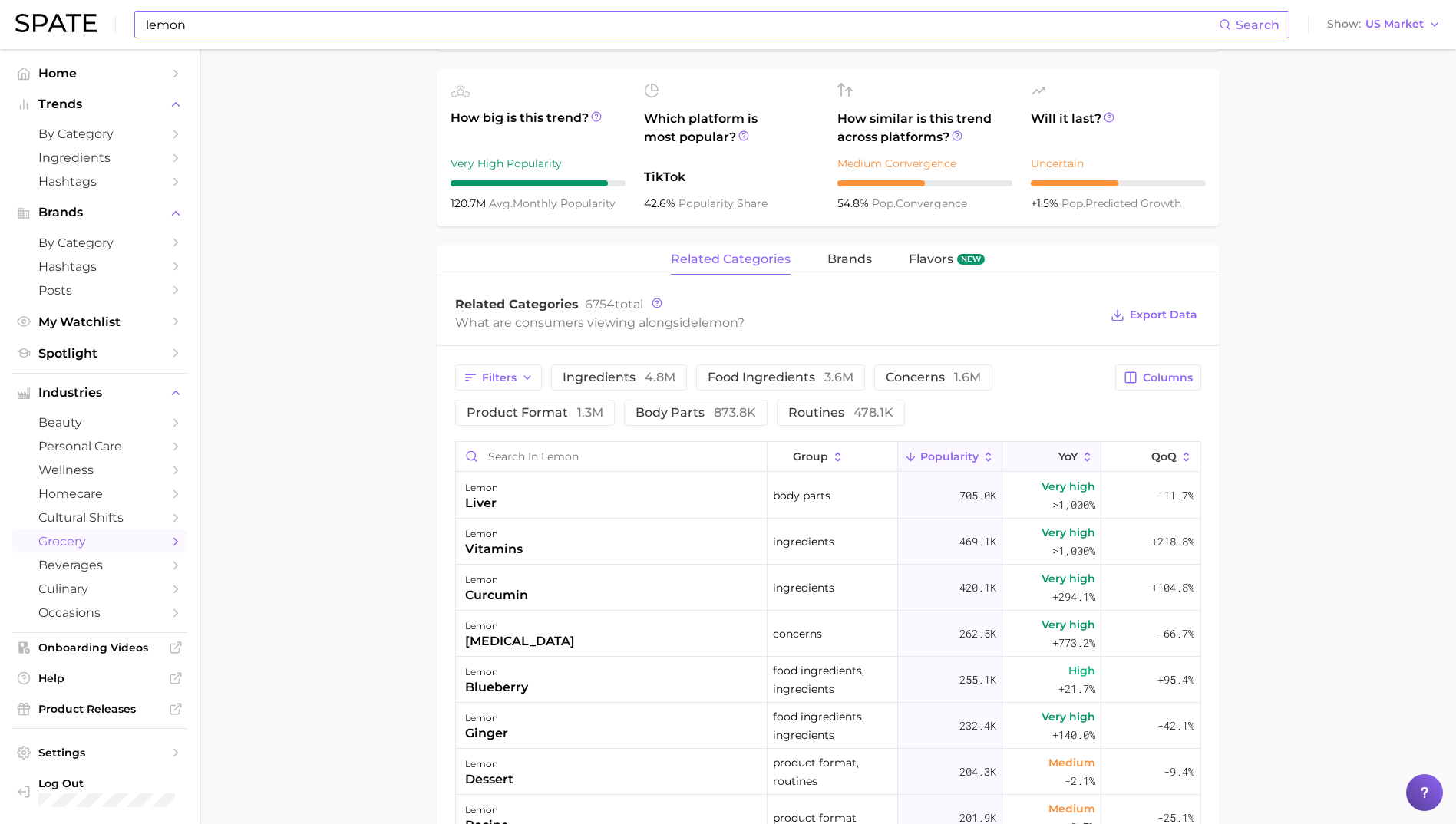
click at [1058, 460] on span "YoY" at bounding box center [1068, 457] width 20 height 13
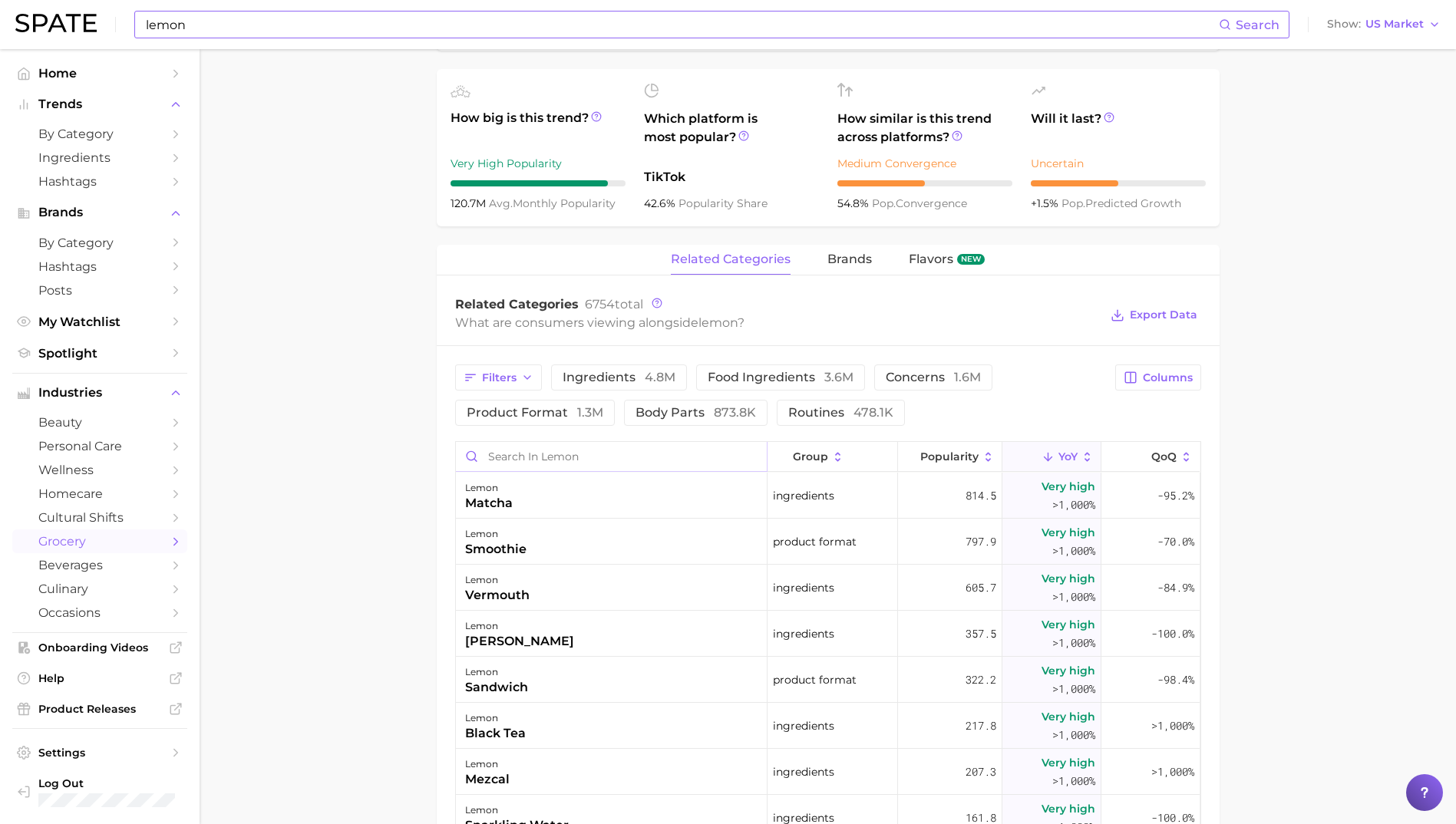
click at [530, 461] on input "Search in lemon" at bounding box center [611, 457] width 311 height 29
type input "c"
type input "scent"
click at [329, 33] on input "lemon" at bounding box center [681, 25] width 1074 height 27
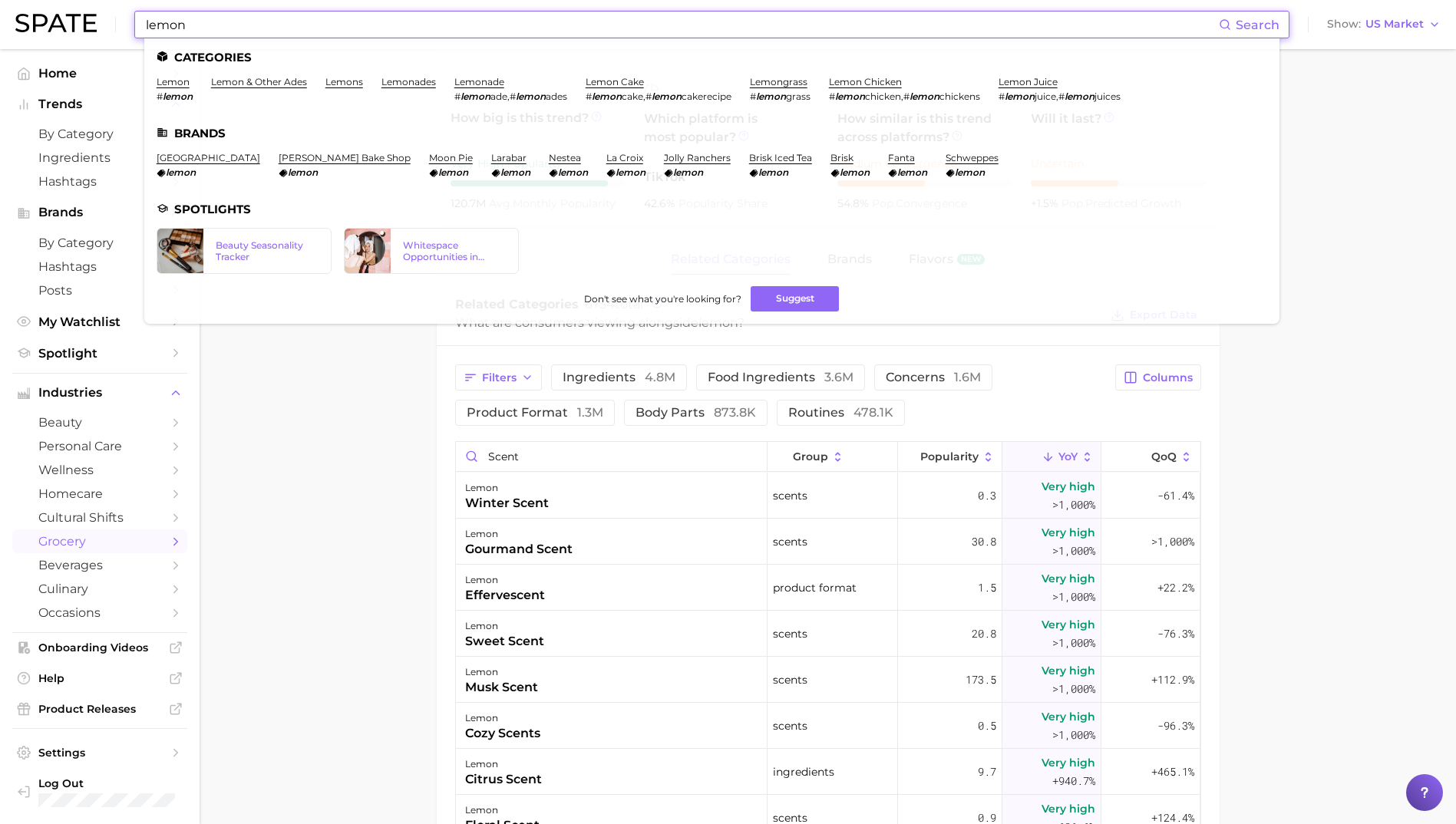
click at [329, 33] on input "lemon" at bounding box center [681, 25] width 1074 height 27
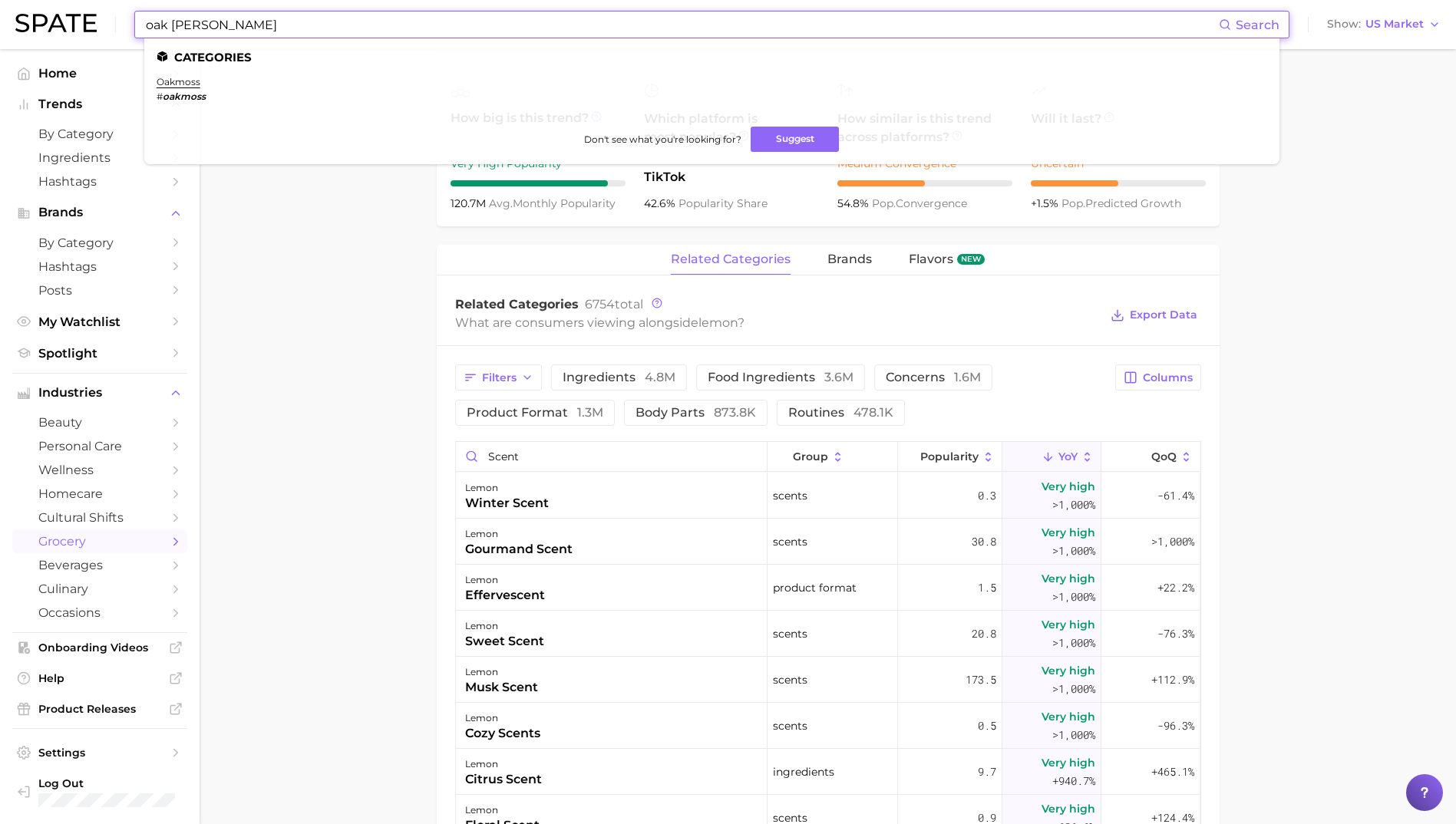
type input "oak [PERSON_NAME]"
click at [183, 82] on link "oakmoss" at bounding box center [178, 82] width 44 height 12
